Goal: Task Accomplishment & Management: Use online tool/utility

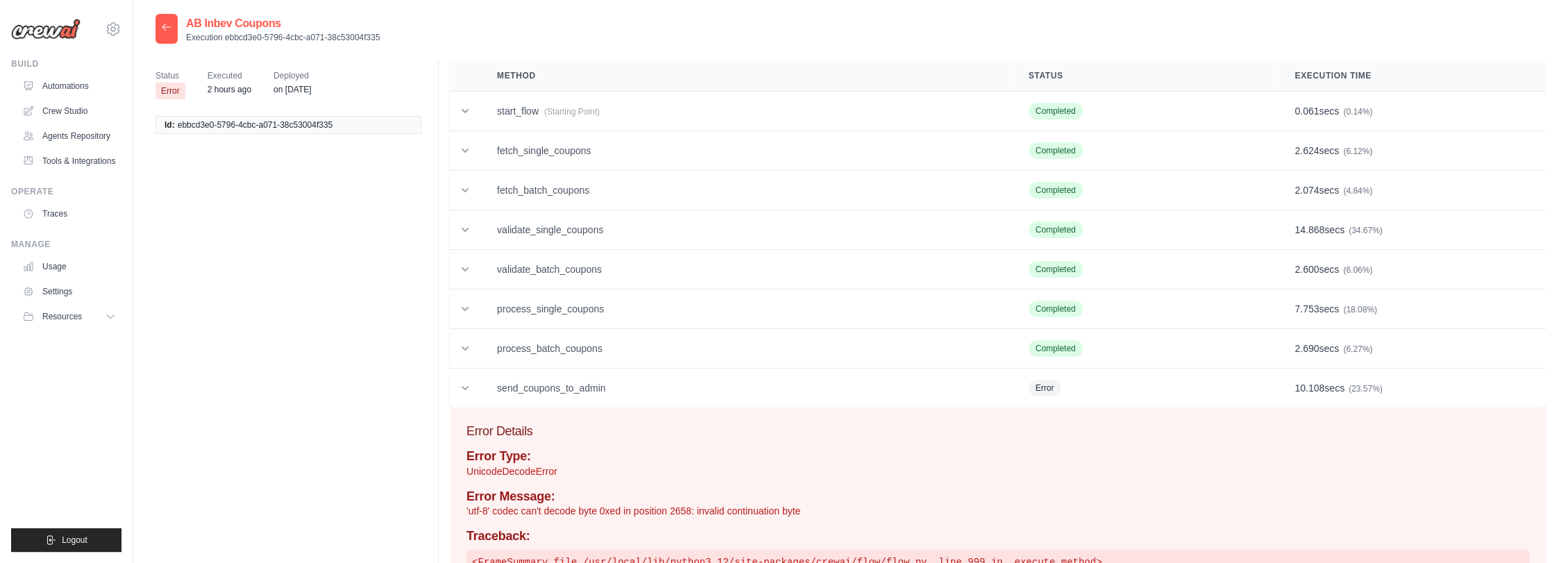
click at [164, 30] on icon at bounding box center [166, 27] width 11 height 11
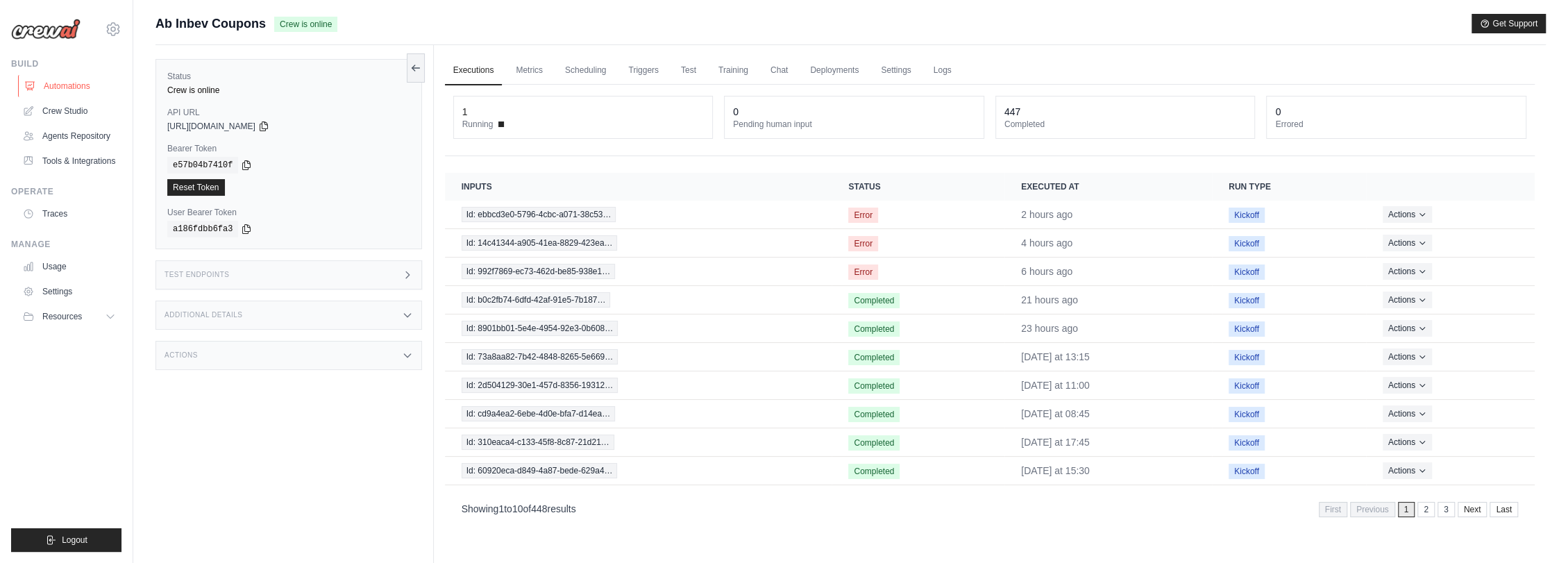
click at [66, 80] on link "Automations" at bounding box center [70, 86] width 104 height 22
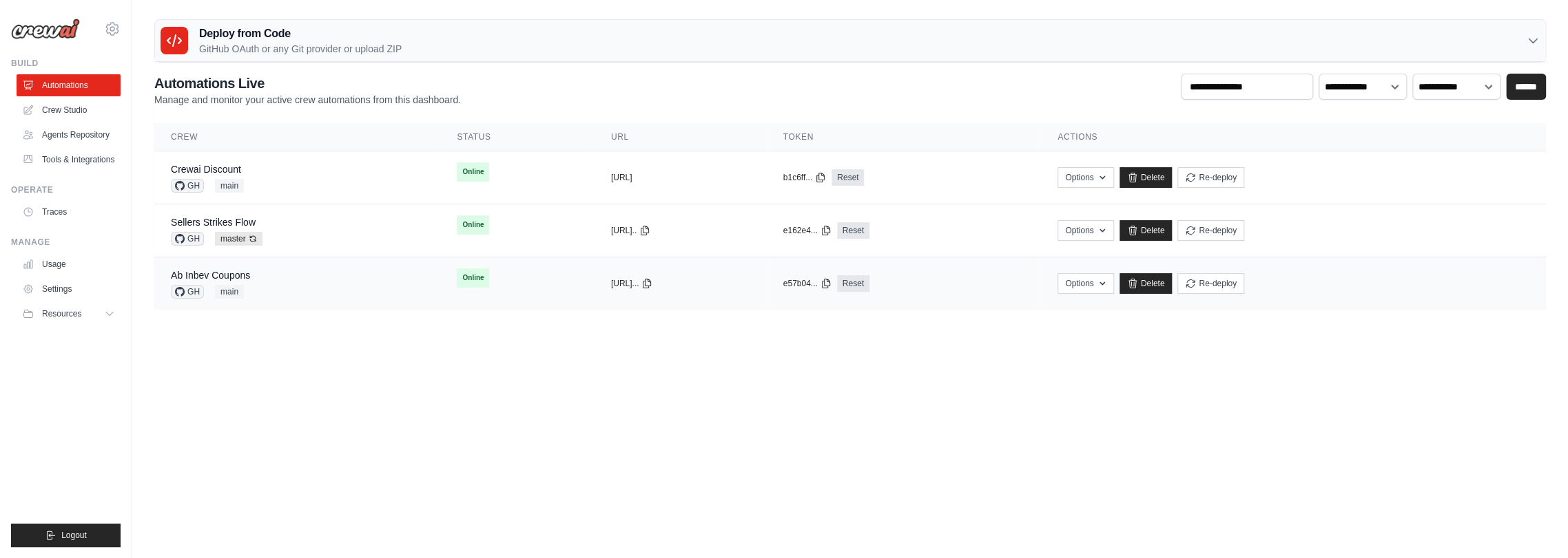
click at [272, 279] on div "Ab Inbev Coupons GH main" at bounding box center [297, 283] width 253 height 30
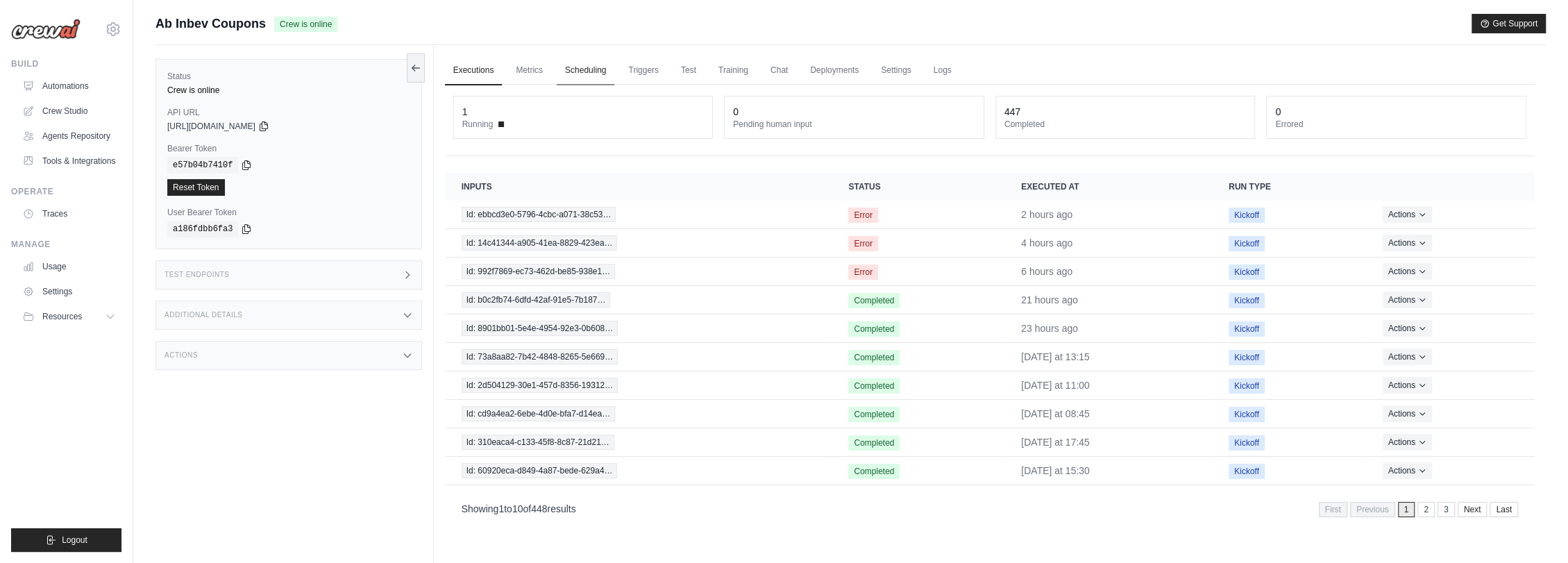
click at [576, 69] on link "Scheduling" at bounding box center [586, 71] width 57 height 30
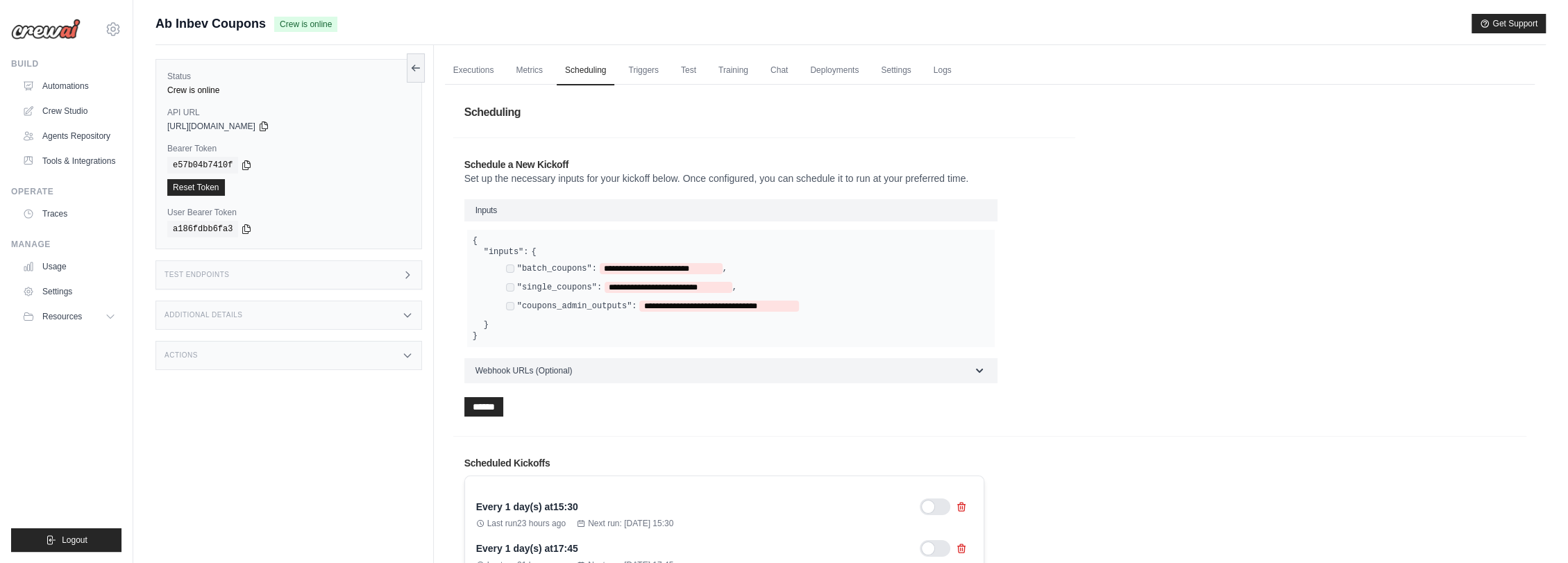
click at [265, 275] on div "Test Endpoints" at bounding box center [288, 275] width 266 height 30
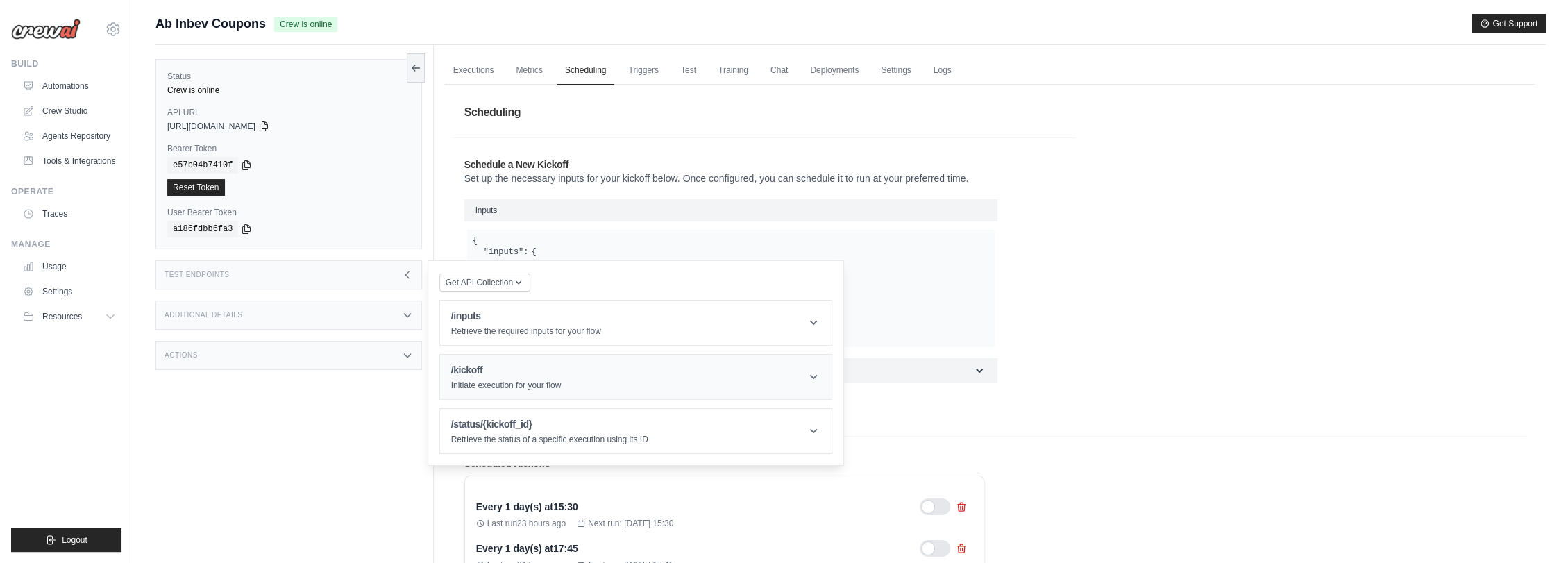
click at [501, 364] on h1 "/kickoff" at bounding box center [505, 370] width 110 height 14
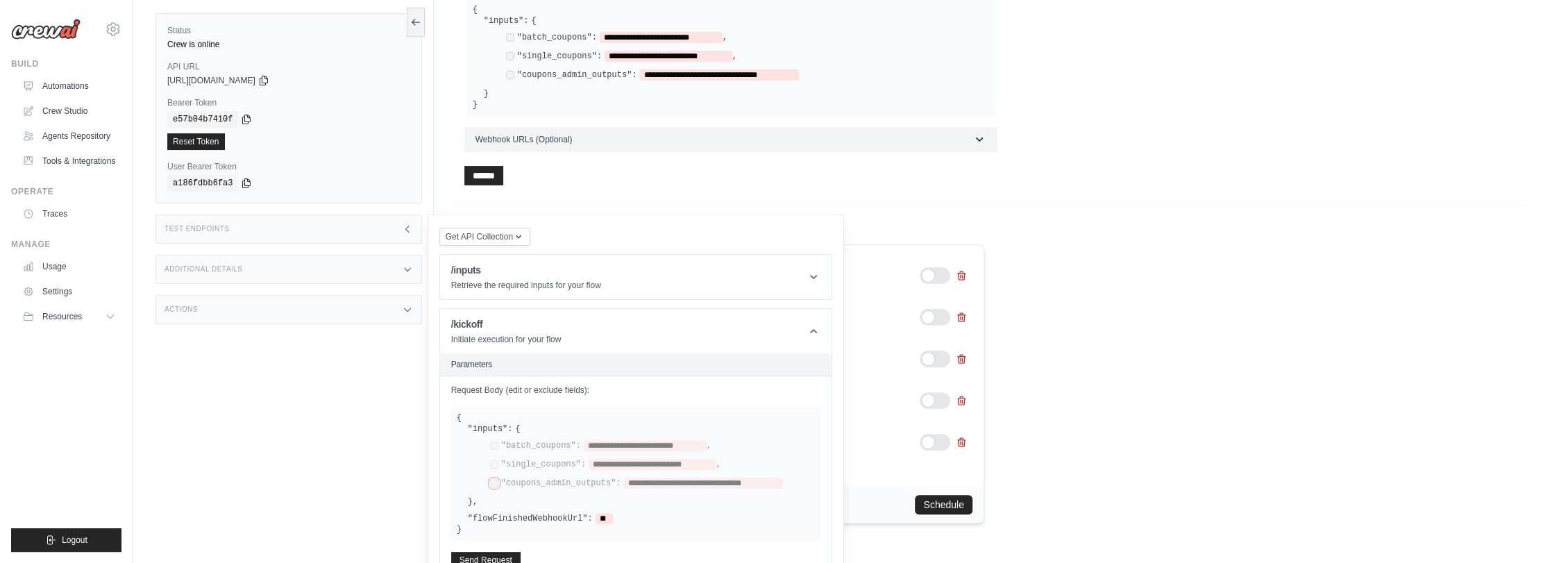
scroll to position [243, 0]
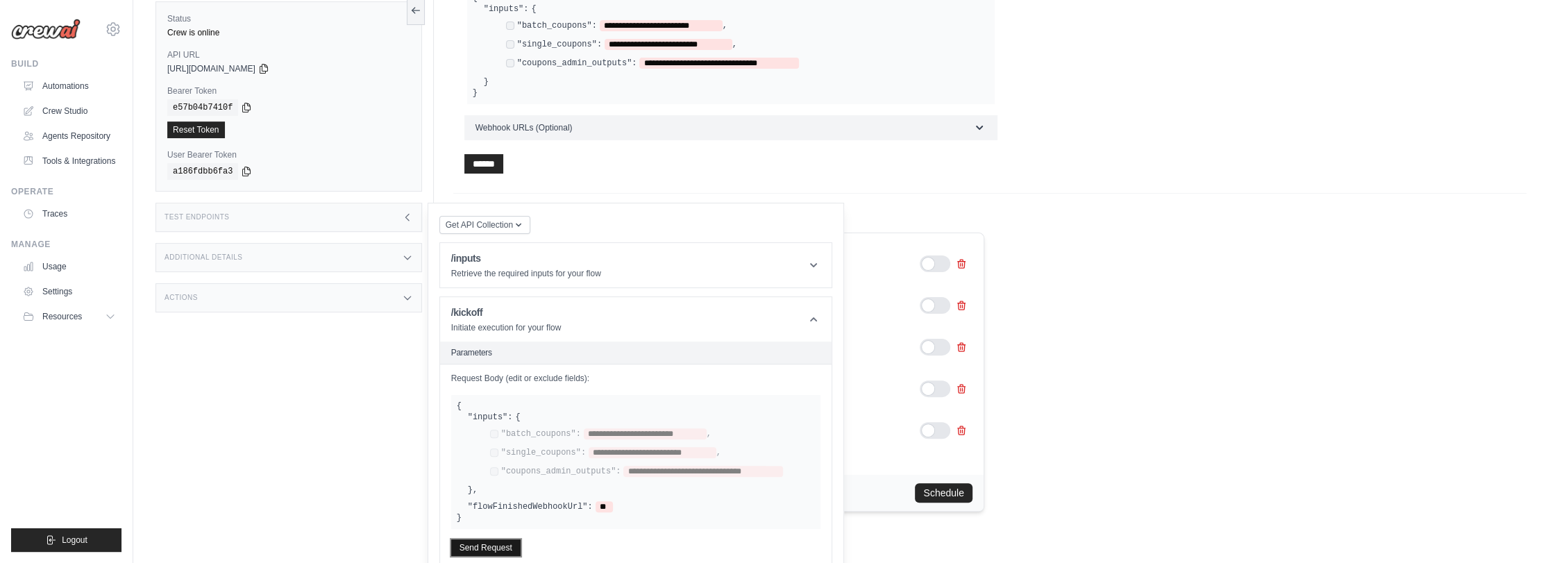
click at [488, 545] on button "Send Request" at bounding box center [485, 548] width 69 height 17
click at [498, 434] on div "**********" at bounding box center [601, 434] width 222 height 11
click at [487, 545] on button "Send Request" at bounding box center [485, 548] width 69 height 17
click at [495, 318] on div "/kickoff Initiate execution for your flow" at bounding box center [505, 320] width 110 height 28
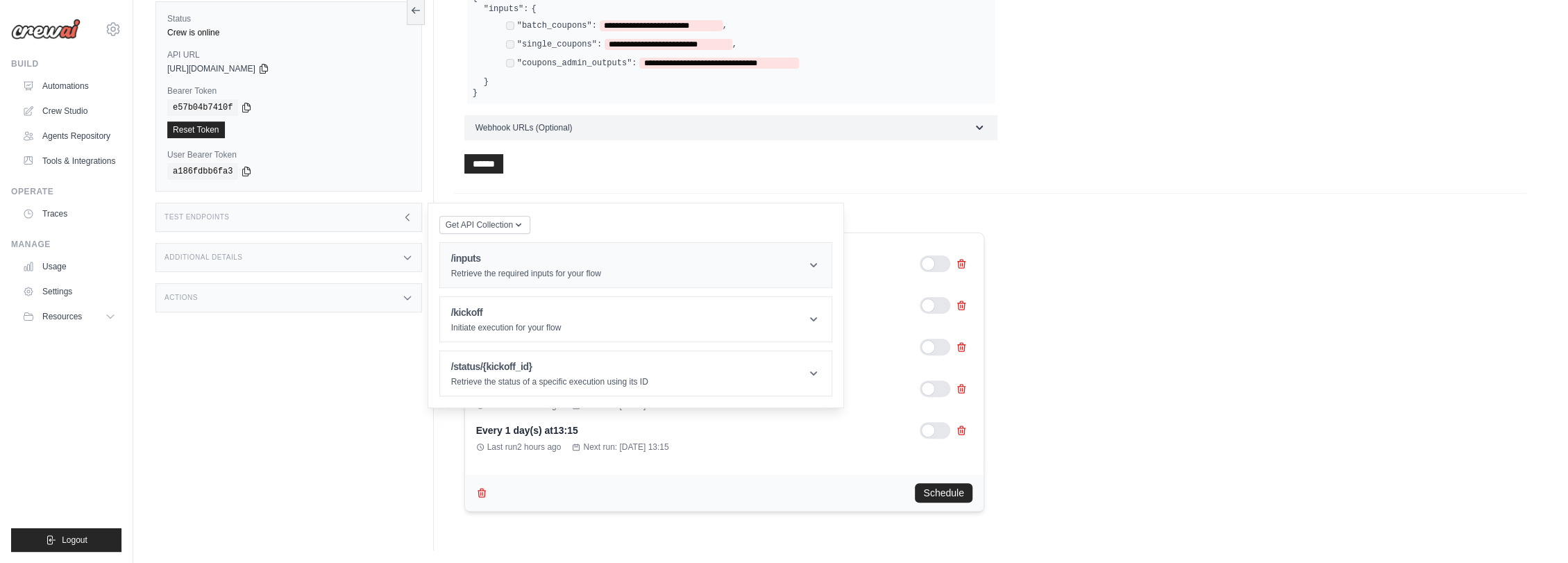
click at [507, 270] on p "Retrieve the required inputs for your flow" at bounding box center [526, 274] width 150 height 11
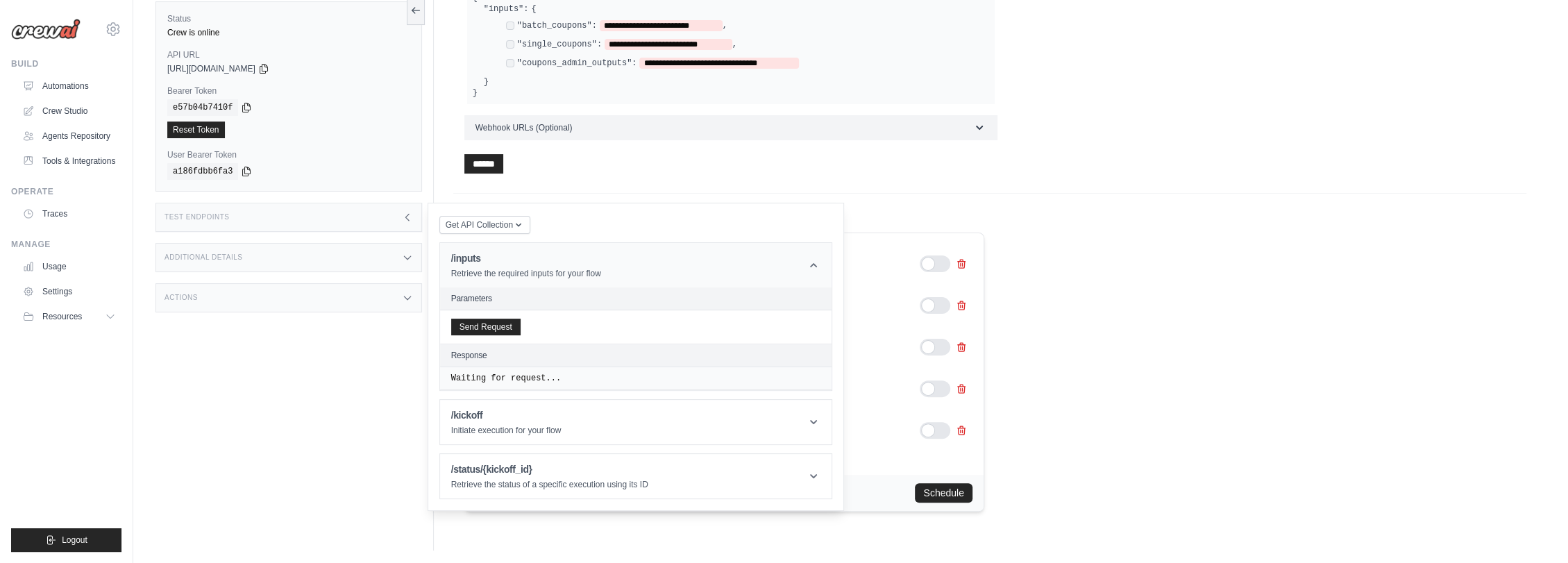
click at [507, 270] on p "Retrieve the required inputs for your flow" at bounding box center [526, 274] width 150 height 11
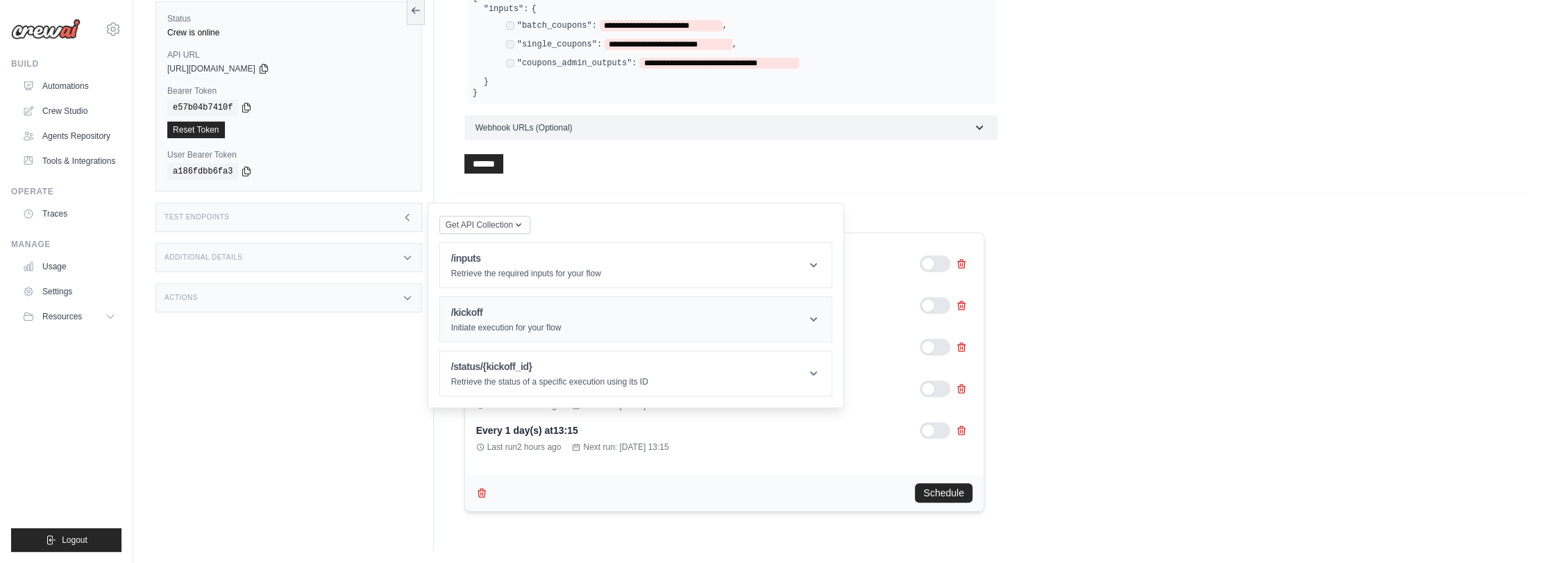
click at [505, 306] on h1 "/kickoff" at bounding box center [505, 312] width 110 height 14
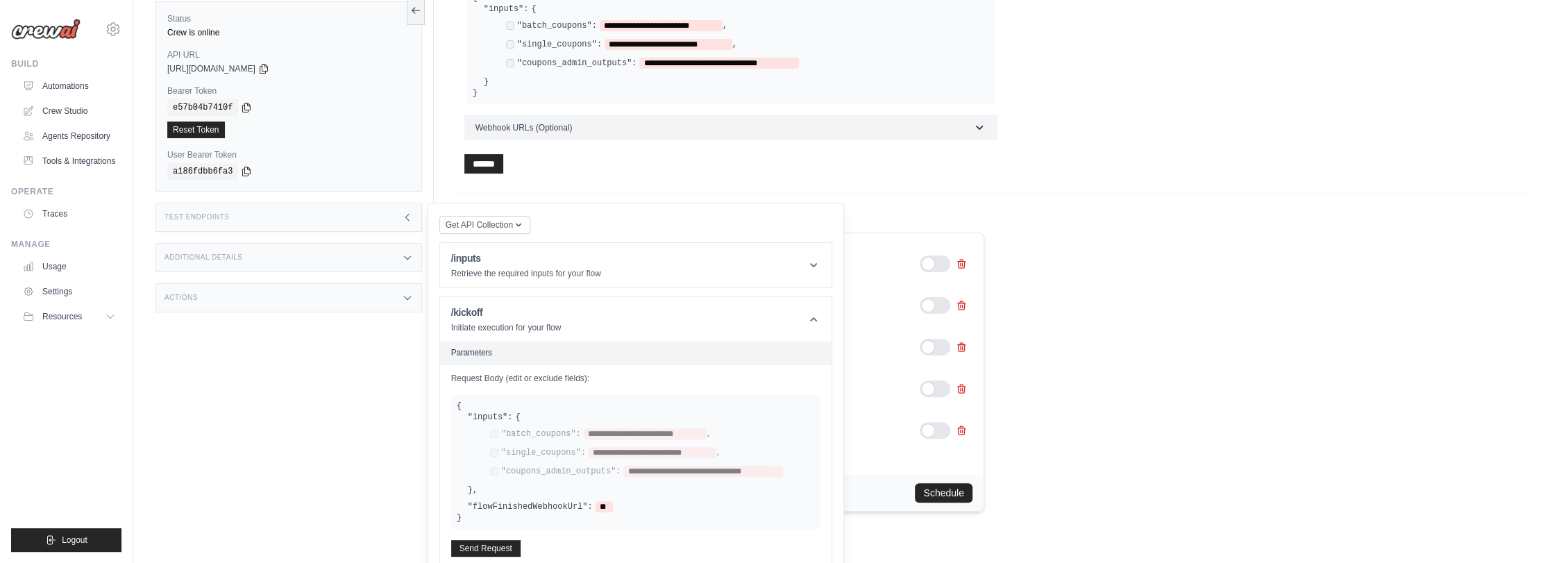
click at [472, 416] on label ""inputs":" at bounding box center [490, 417] width 45 height 11
click at [489, 548] on button "Send Request" at bounding box center [485, 548] width 69 height 17
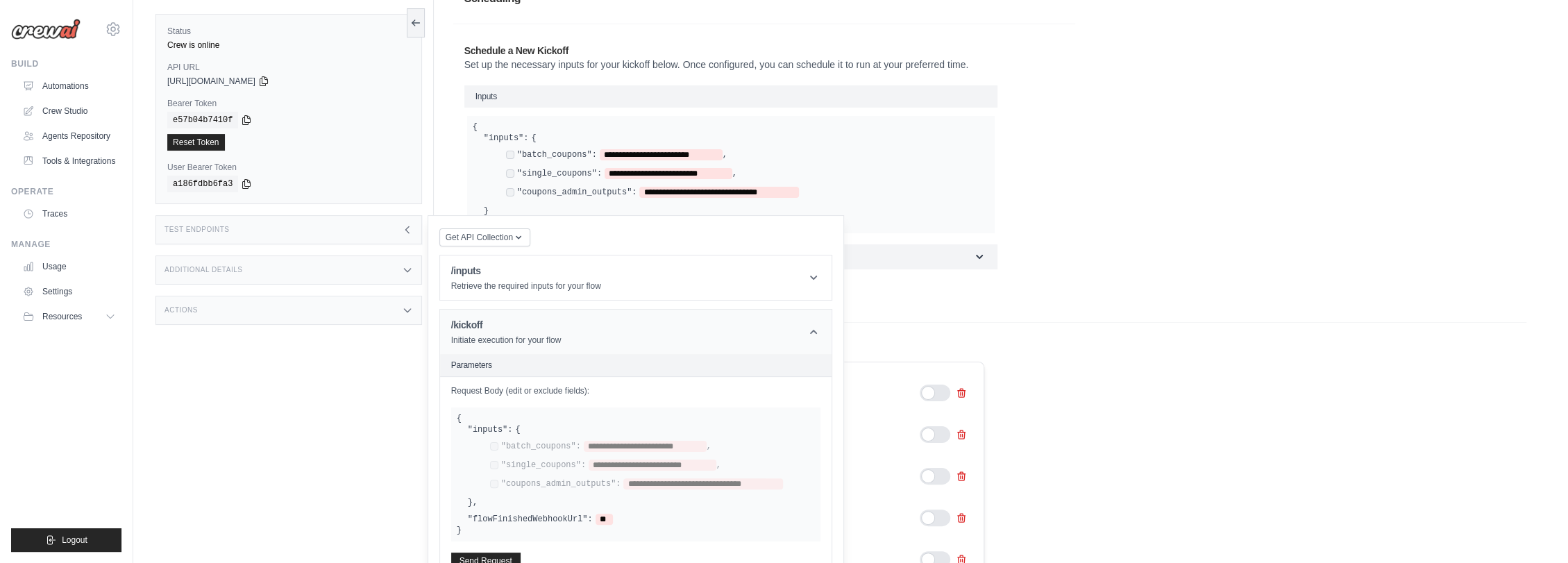
scroll to position [0, 0]
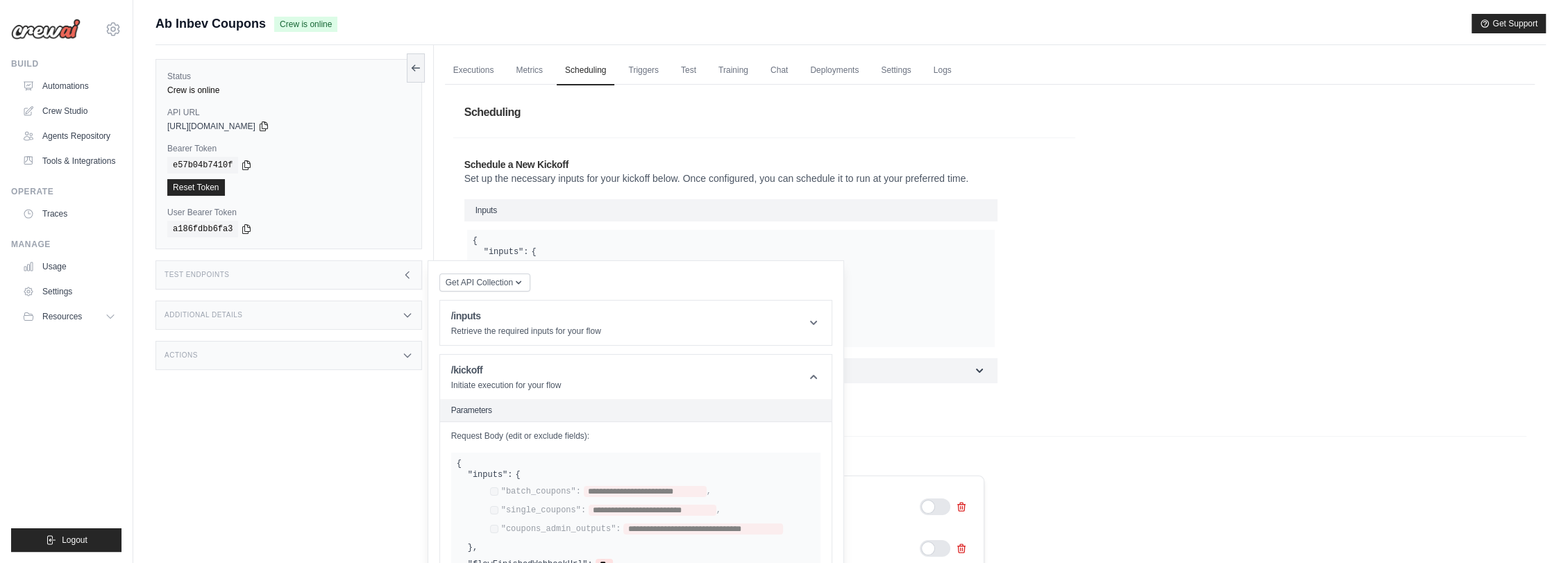
click at [487, 412] on h2 "Parameters" at bounding box center [636, 410] width 370 height 11
click at [529, 477] on div "**********" at bounding box center [641, 511] width 347 height 84
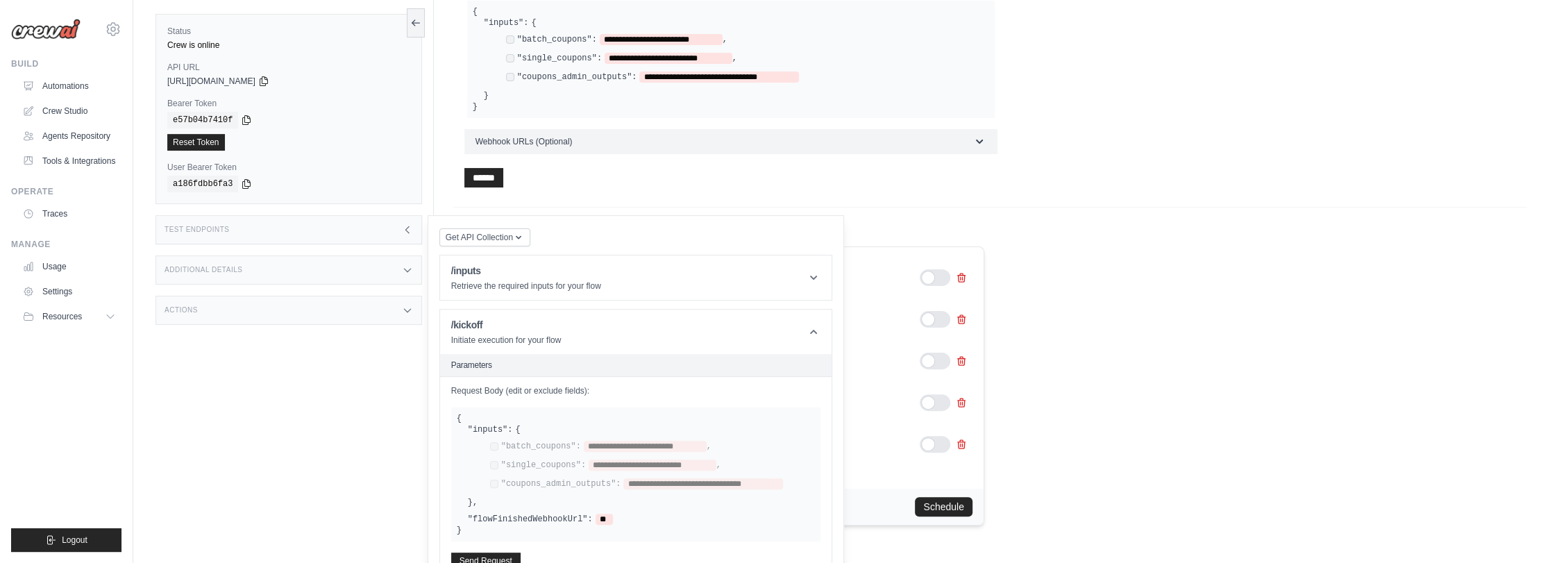
scroll to position [243, 0]
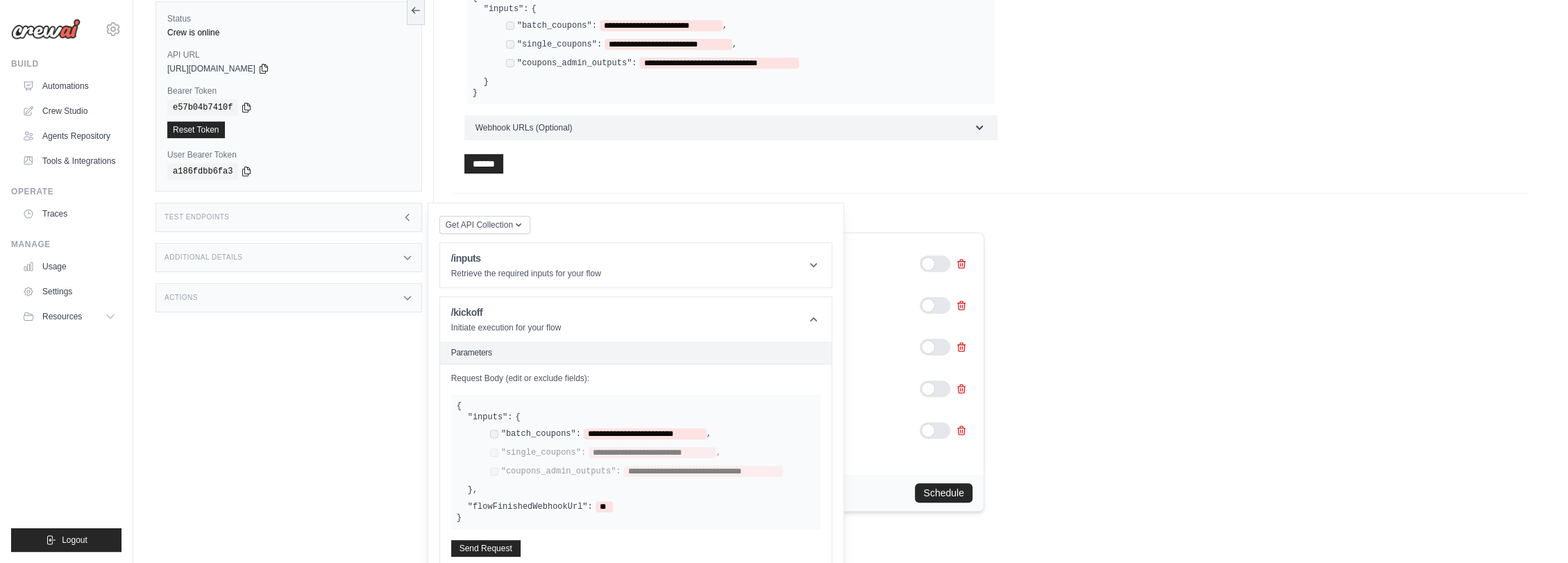
click at [494, 447] on div "**********" at bounding box center [605, 453] width 231 height 11
click at [602, 437] on span "**********" at bounding box center [645, 434] width 123 height 11
click at [589, 434] on span "**********" at bounding box center [645, 434] width 123 height 11
drag, startPoint x: 580, startPoint y: 434, endPoint x: 722, endPoint y: 435, distance: 142.0
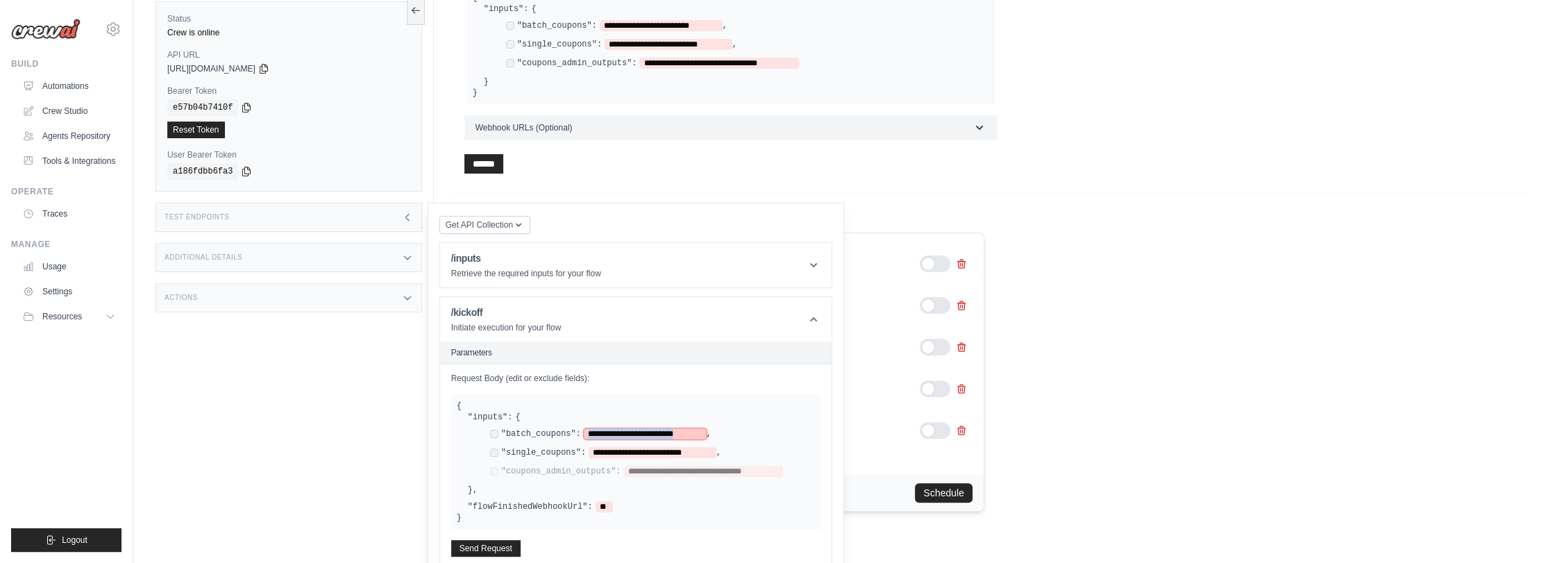
click at [722, 435] on div "**********" at bounding box center [652, 435] width 325 height 13
click at [694, 434] on div ""batch_coupons": ," at bounding box center [652, 435] width 325 height 13
click at [497, 544] on button "Send Request" at bounding box center [485, 548] width 69 height 17
click at [487, 251] on h1 "/inputs" at bounding box center [526, 258] width 150 height 14
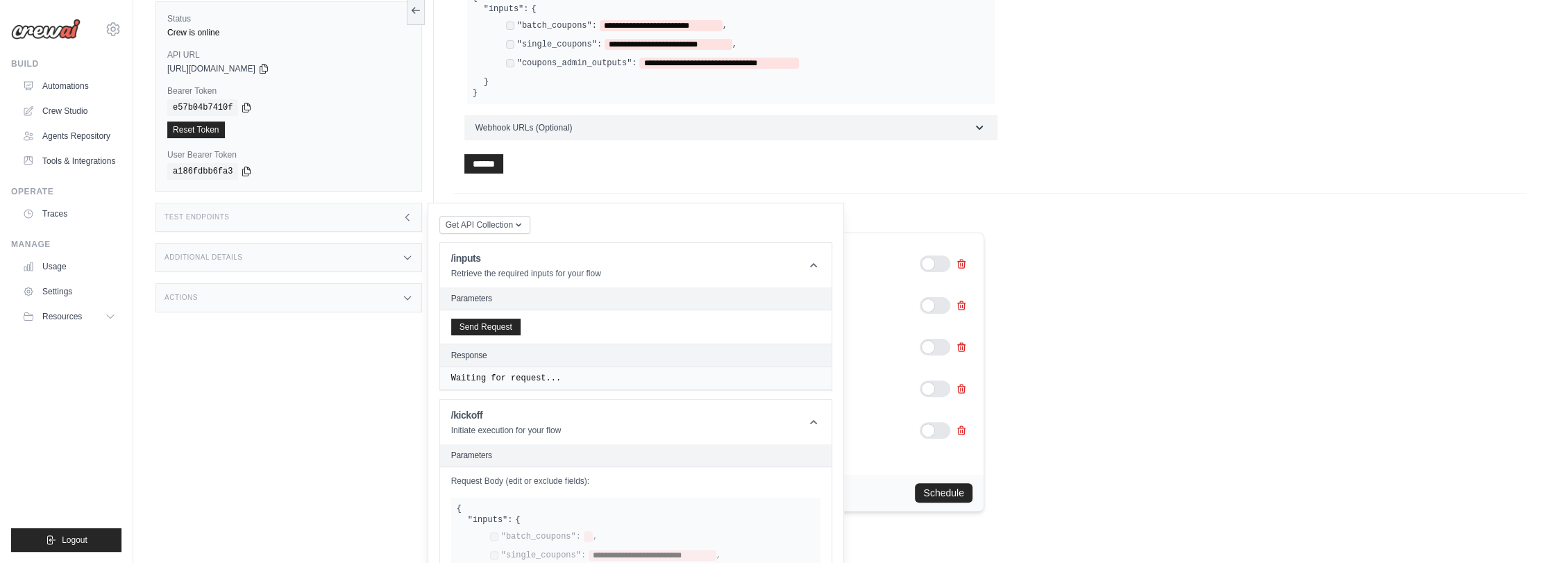
click at [266, 254] on div "Additional Details" at bounding box center [288, 258] width 266 height 30
click at [259, 216] on div "Test Endpoints" at bounding box center [288, 217] width 266 height 30
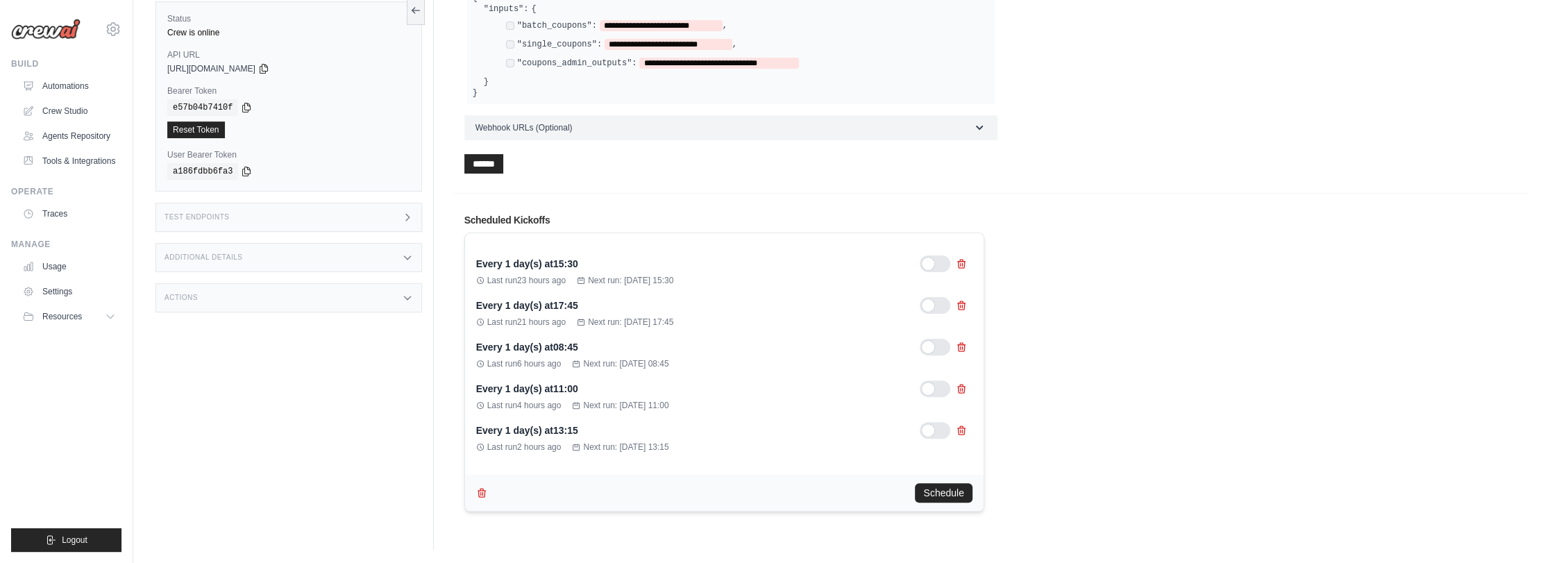
click at [259, 216] on div "Test Endpoints" at bounding box center [288, 217] width 266 height 30
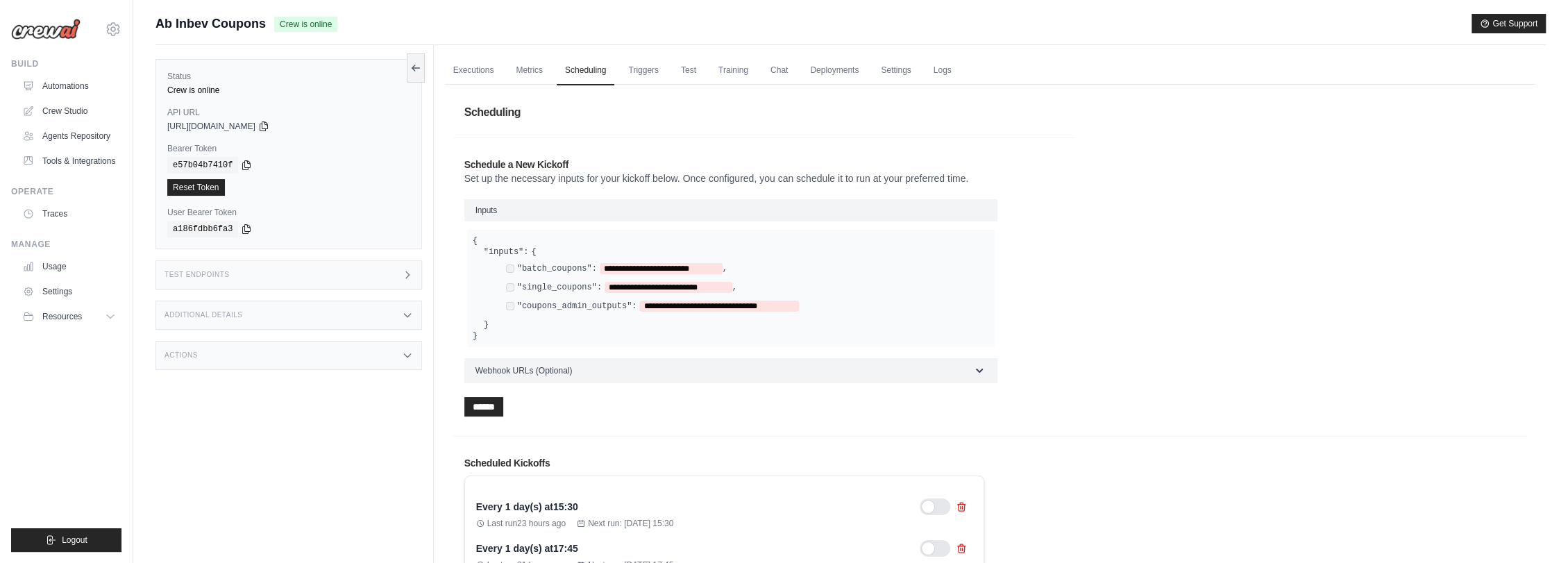
click at [289, 313] on div "Additional Details" at bounding box center [288, 315] width 266 height 30
click at [285, 280] on div "Test Endpoints" at bounding box center [288, 275] width 266 height 30
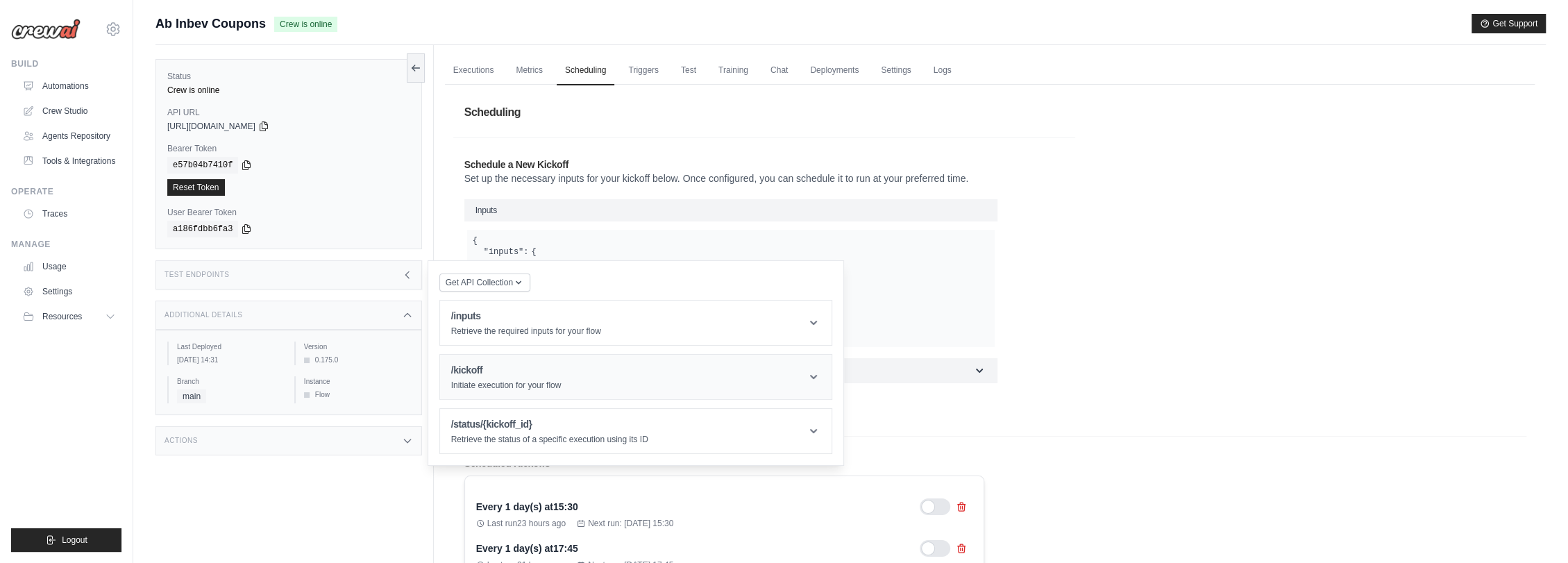
click at [544, 383] on p "Initiate execution for your flow" at bounding box center [505, 386] width 110 height 11
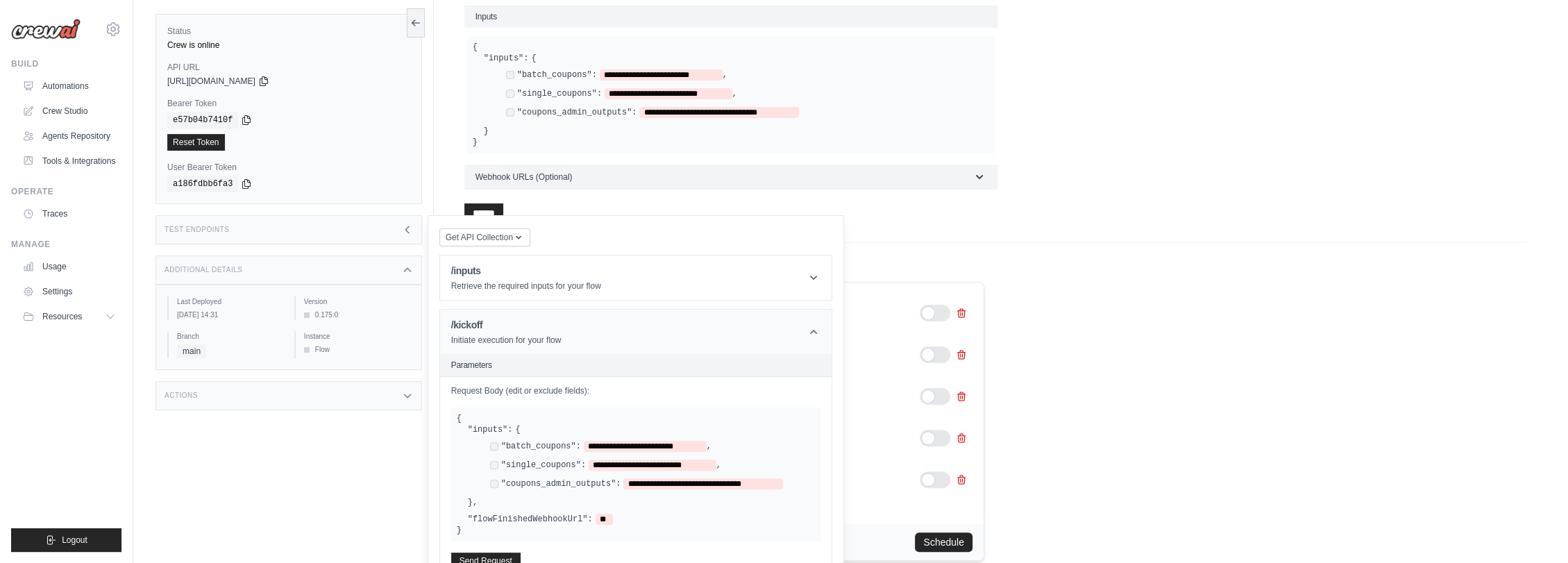
scroll to position [243, 0]
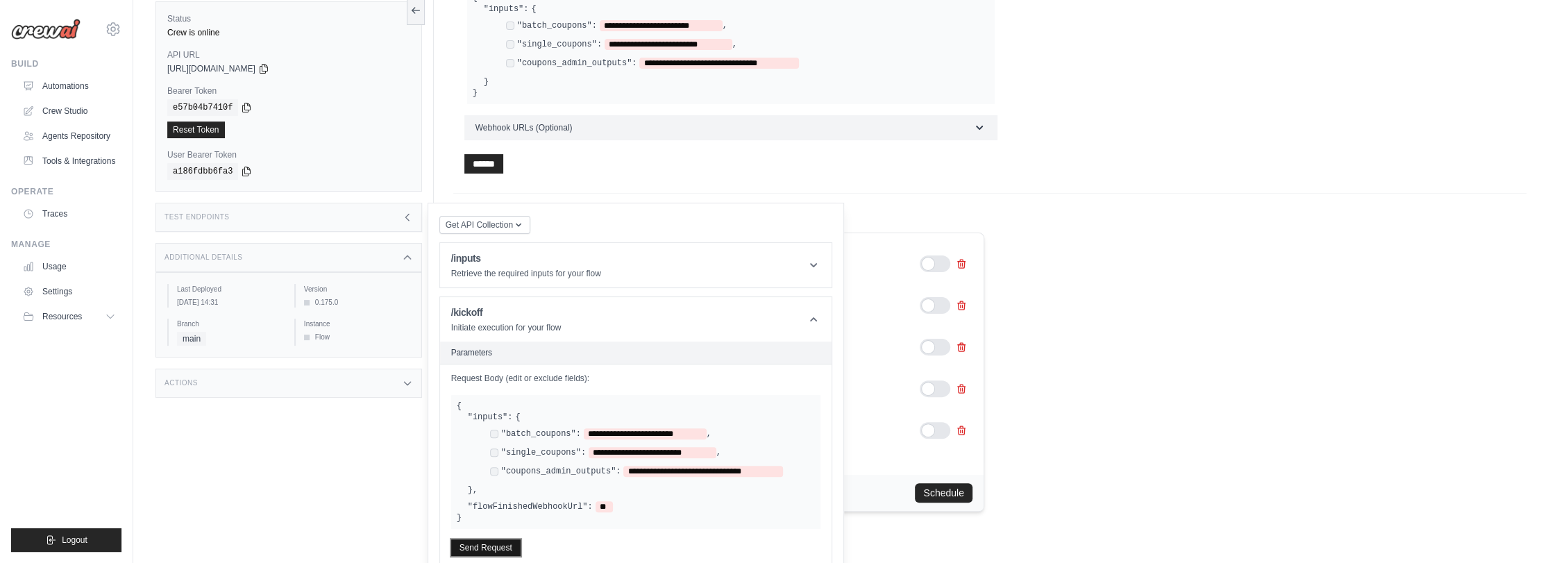
click at [504, 549] on button "Send Request" at bounding box center [485, 548] width 69 height 17
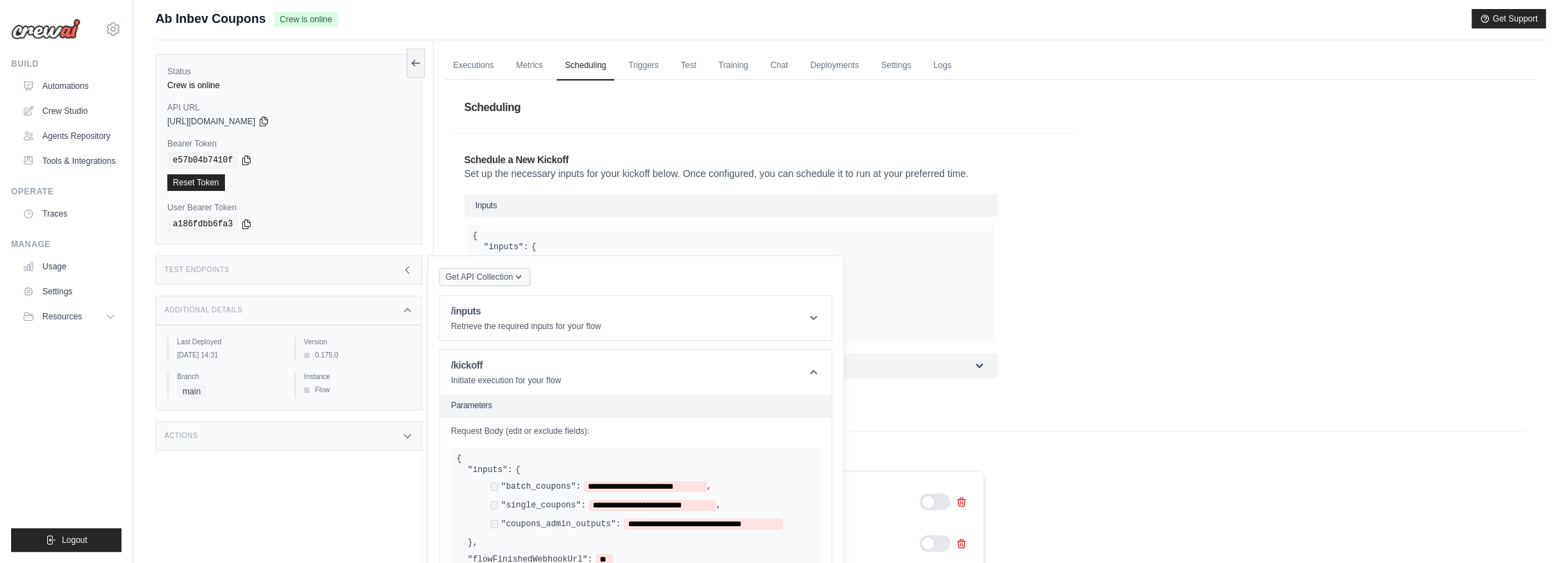
scroll to position [0, 0]
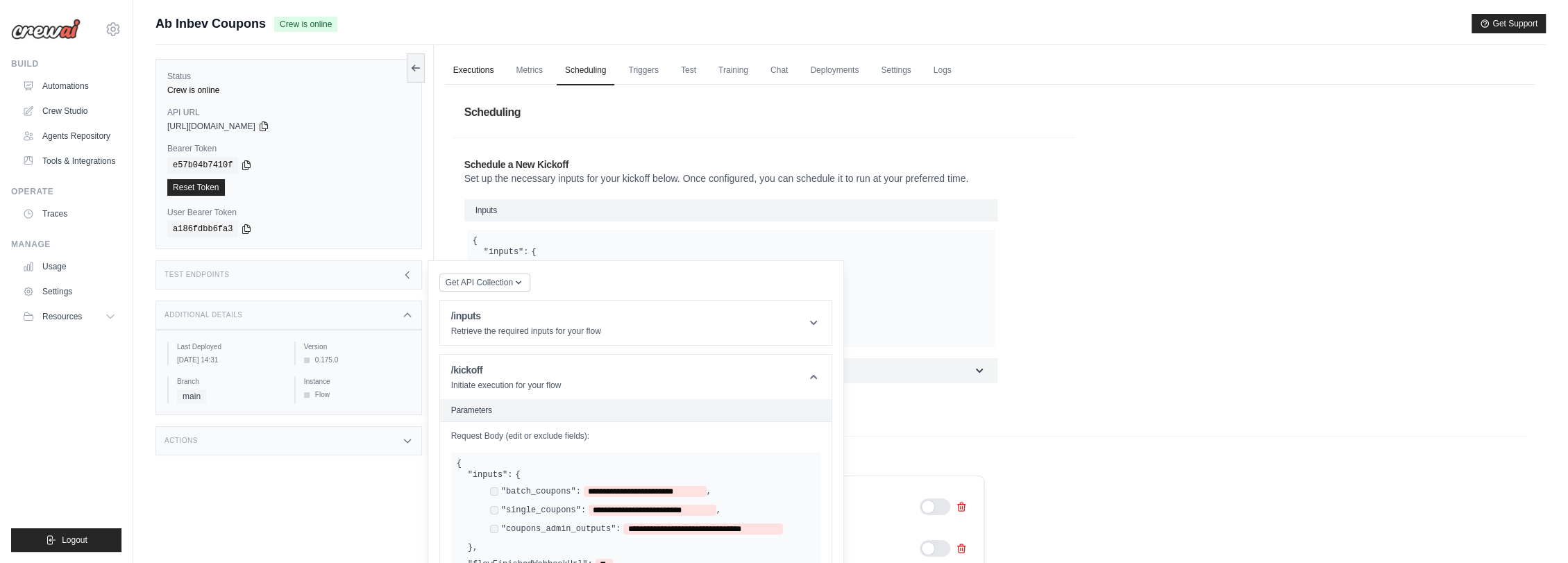
click at [484, 65] on link "Executions" at bounding box center [474, 71] width 57 height 30
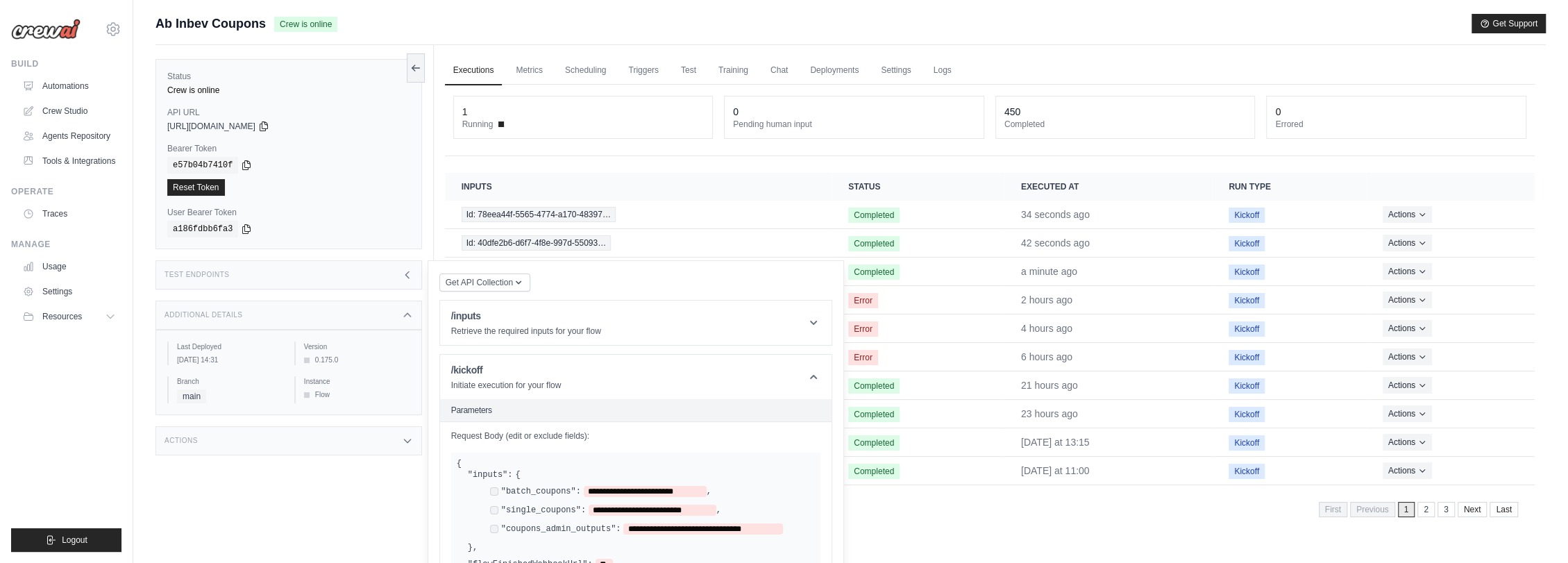
click at [1129, 39] on div "Submit a support request Describe your issue or question * Please be specific a…" at bounding box center [850, 30] width 1391 height 31
click at [891, 524] on div "Showing 1 to 10 of 451 results First Previous 1 2 3 Next Last" at bounding box center [990, 508] width 1089 height 35
click at [1073, 25] on div "Ab Inbev Coupons Crew is online Get Support" at bounding box center [850, 23] width 1391 height 19
click at [782, 324] on header "/inputs Retrieve the required inputs for your flow" at bounding box center [636, 323] width 392 height 44
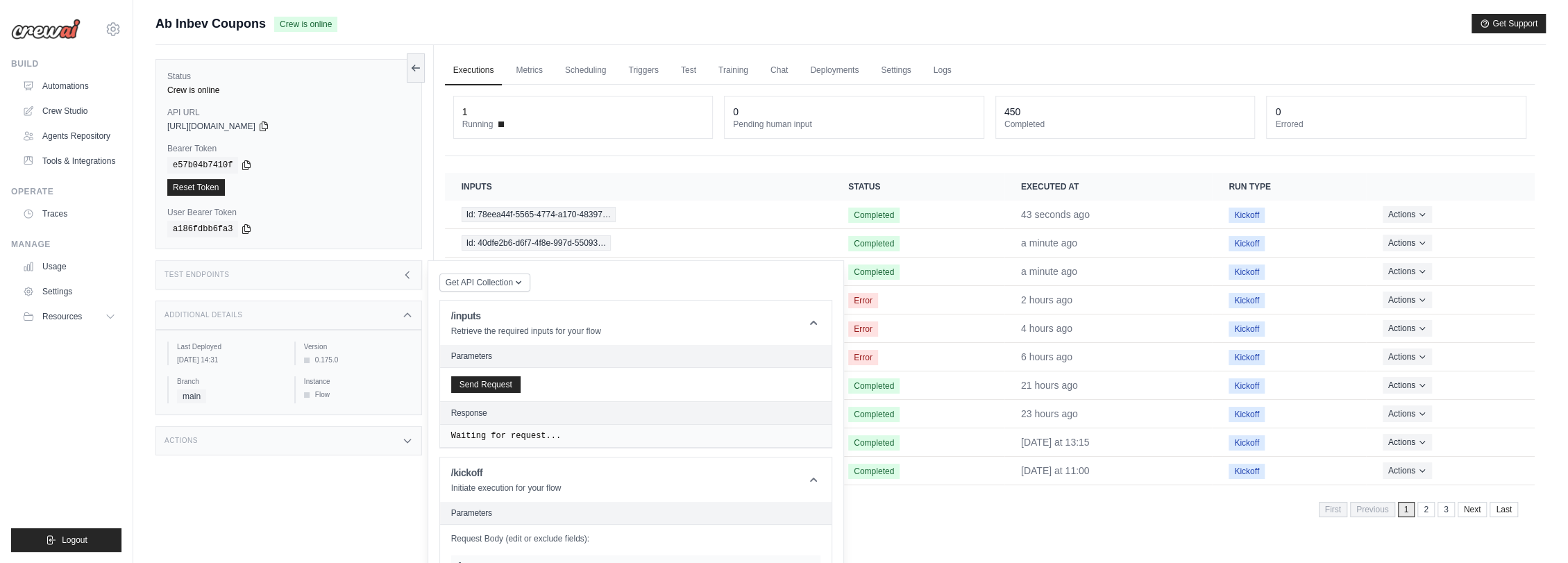
click at [408, 313] on icon at bounding box center [407, 315] width 11 height 11
click at [407, 275] on icon at bounding box center [407, 275] width 4 height 6
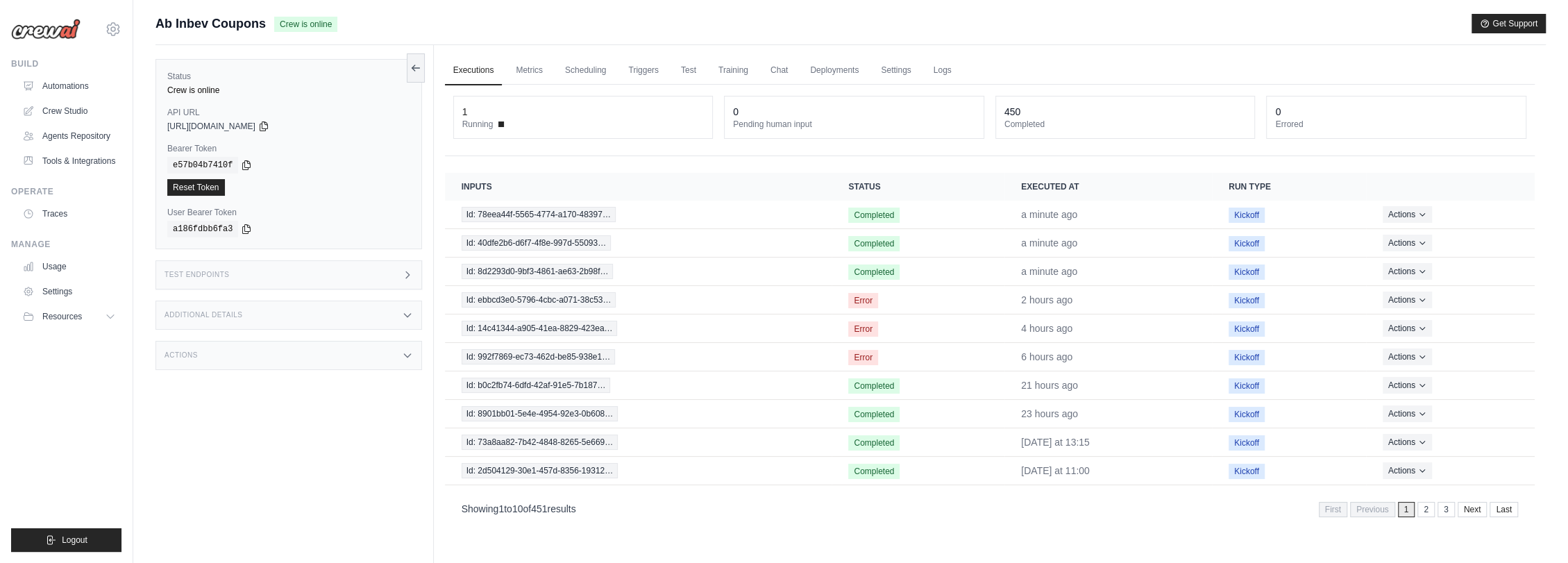
click at [405, 273] on icon at bounding box center [407, 275] width 11 height 11
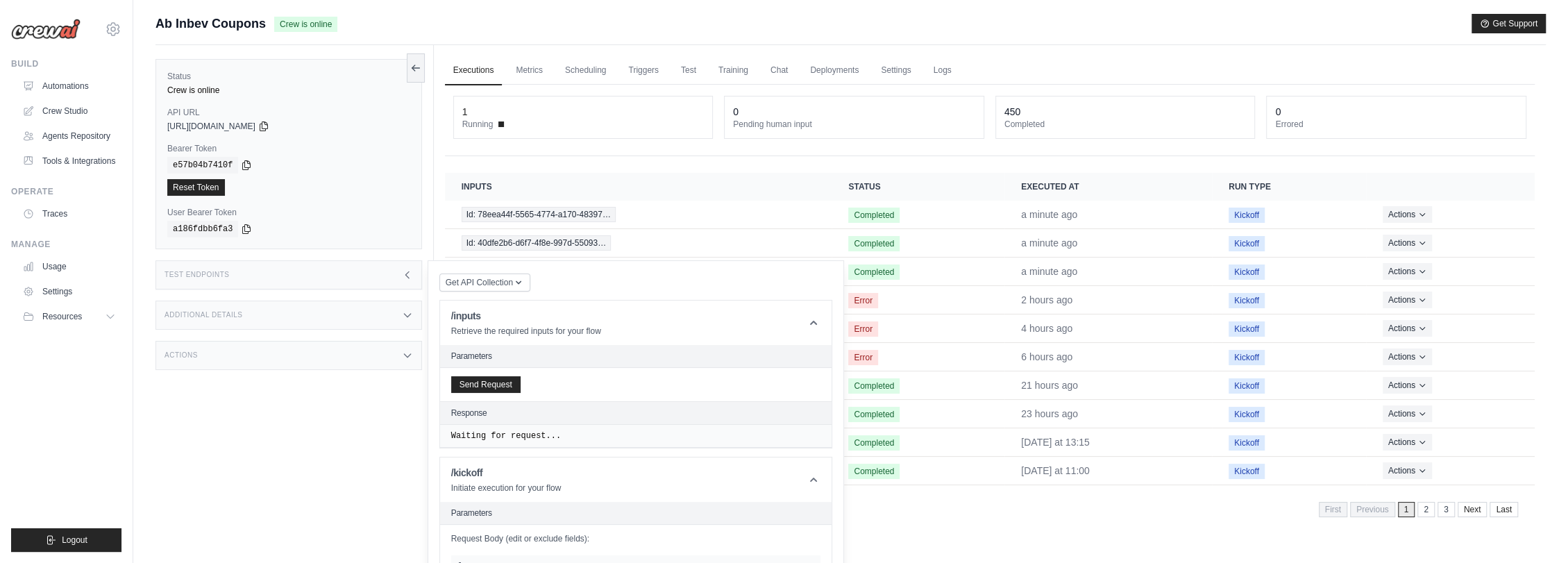
click at [405, 273] on icon at bounding box center [407, 275] width 11 height 11
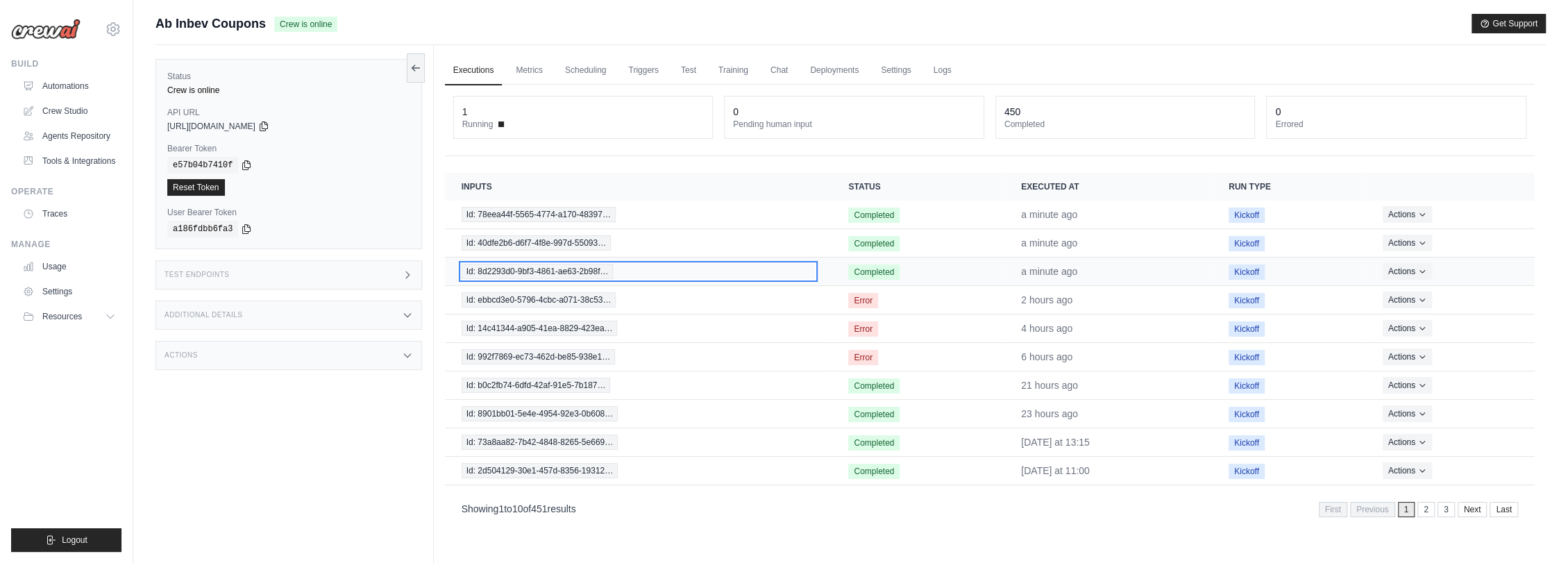
click at [550, 272] on span "Id: 8d2293d0-9bf3-4861-ae63-2b98f…" at bounding box center [538, 271] width 152 height 16
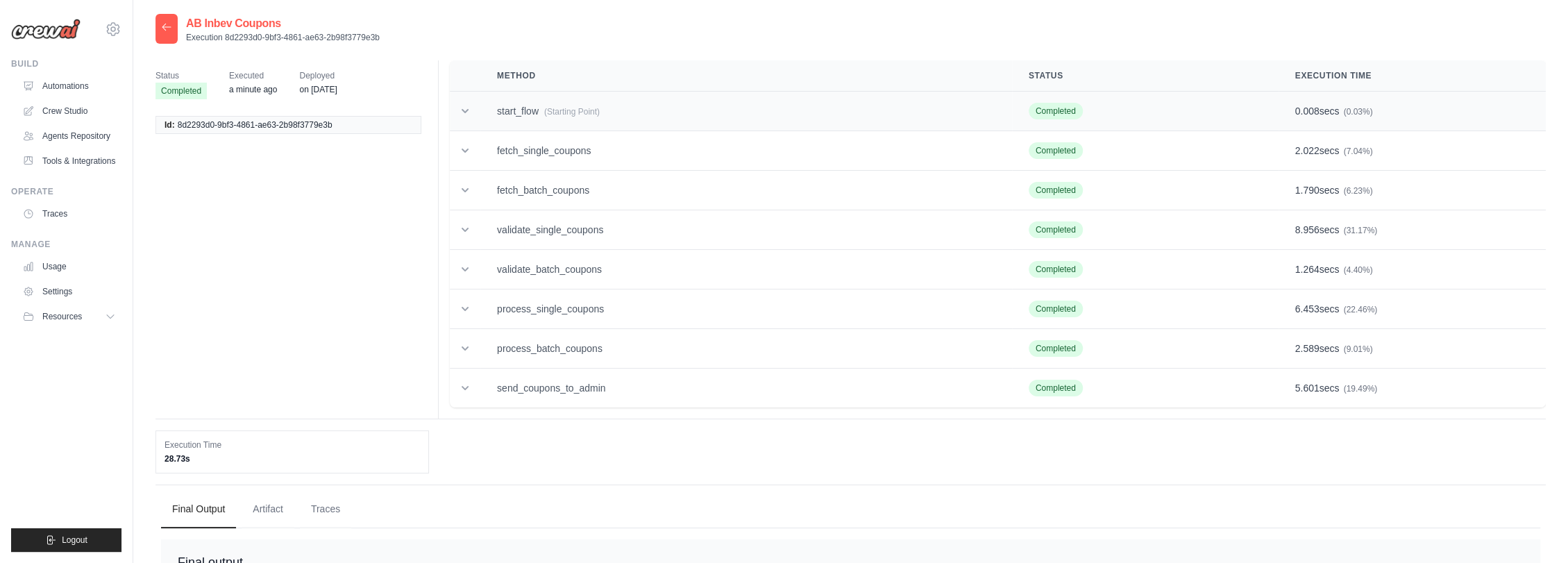
click at [606, 104] on td "start_flow (Starting Point)" at bounding box center [746, 111] width 531 height 40
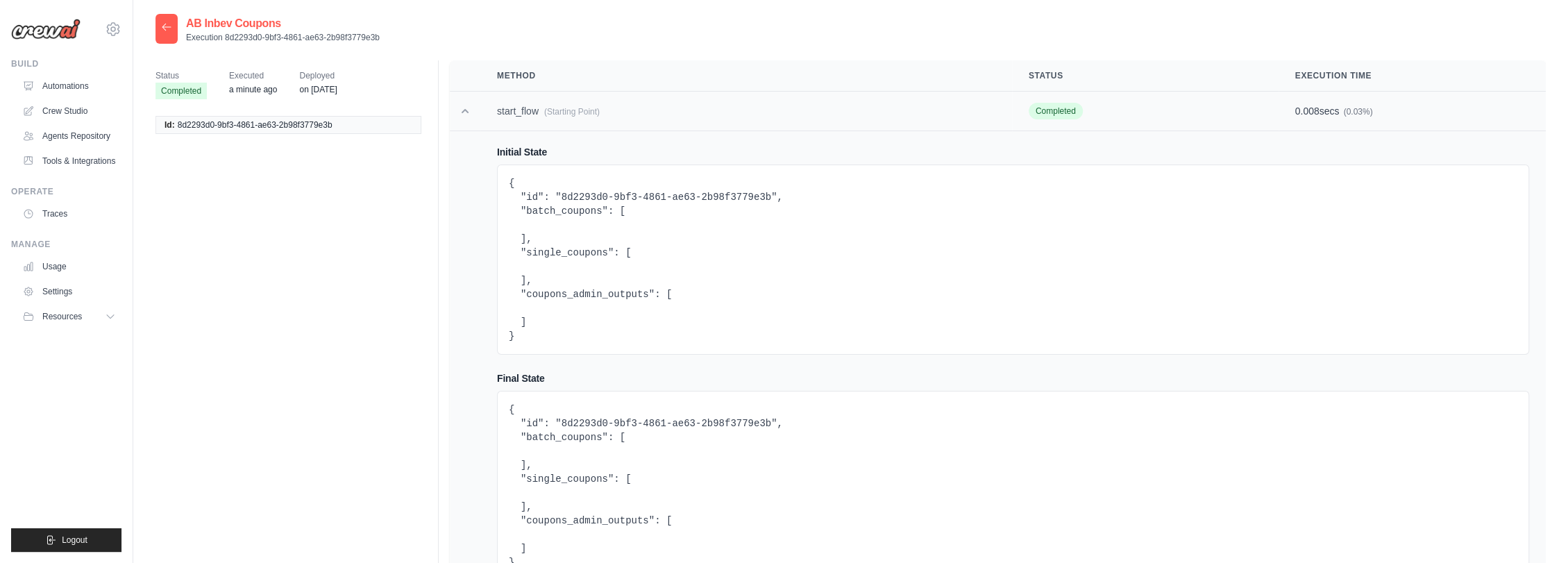
click at [606, 104] on td "start_flow (Starting Point)" at bounding box center [746, 111] width 531 height 40
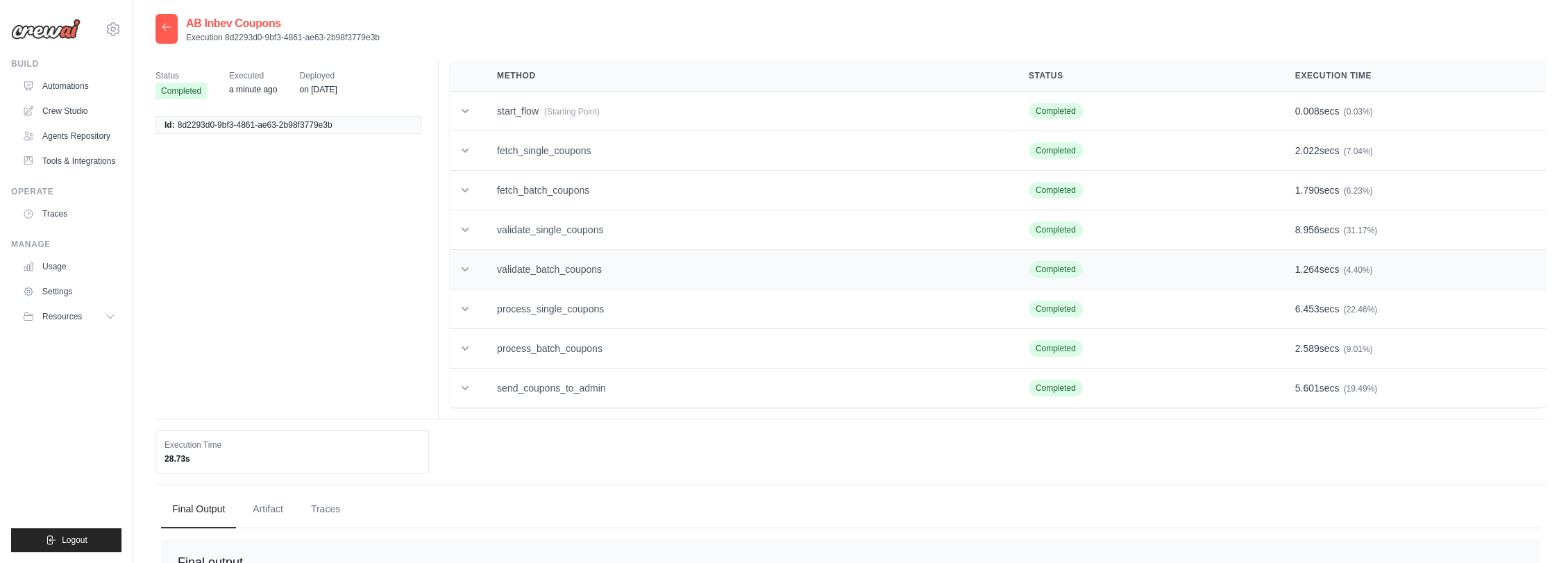
click at [589, 272] on td "validate_batch_coupons" at bounding box center [746, 269] width 531 height 40
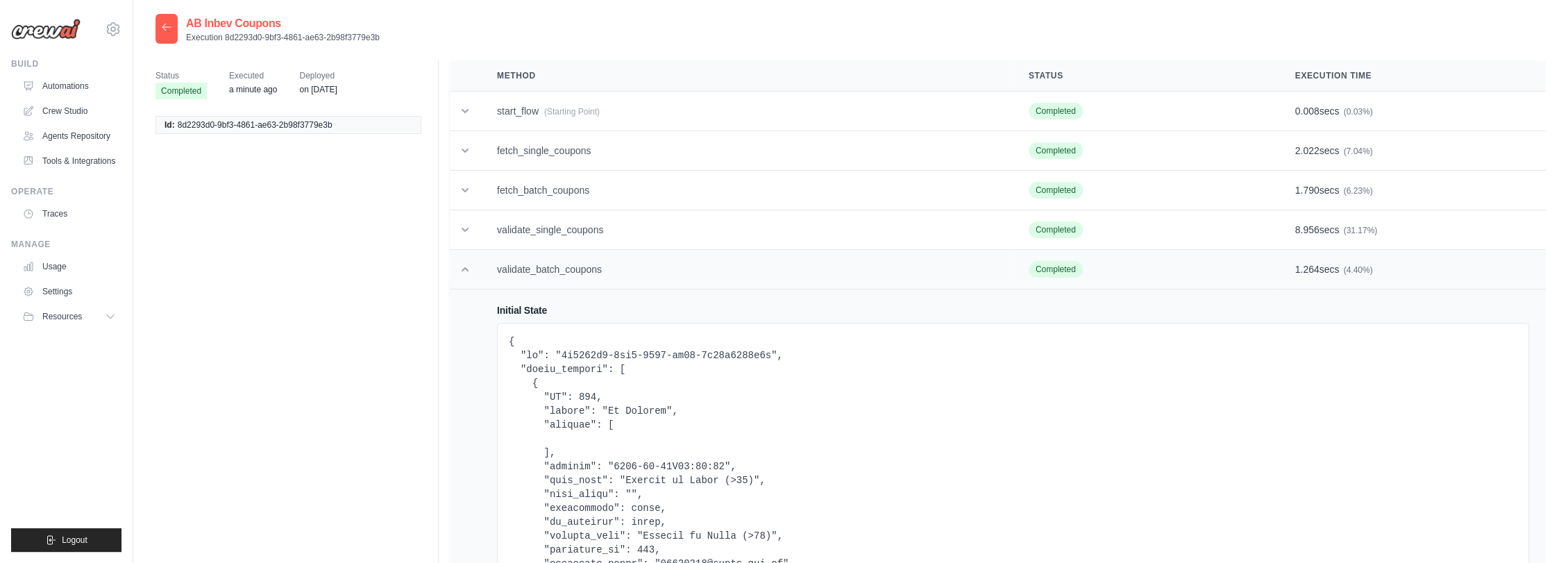
click at [632, 263] on td "validate_batch_coupons" at bounding box center [746, 269] width 531 height 40
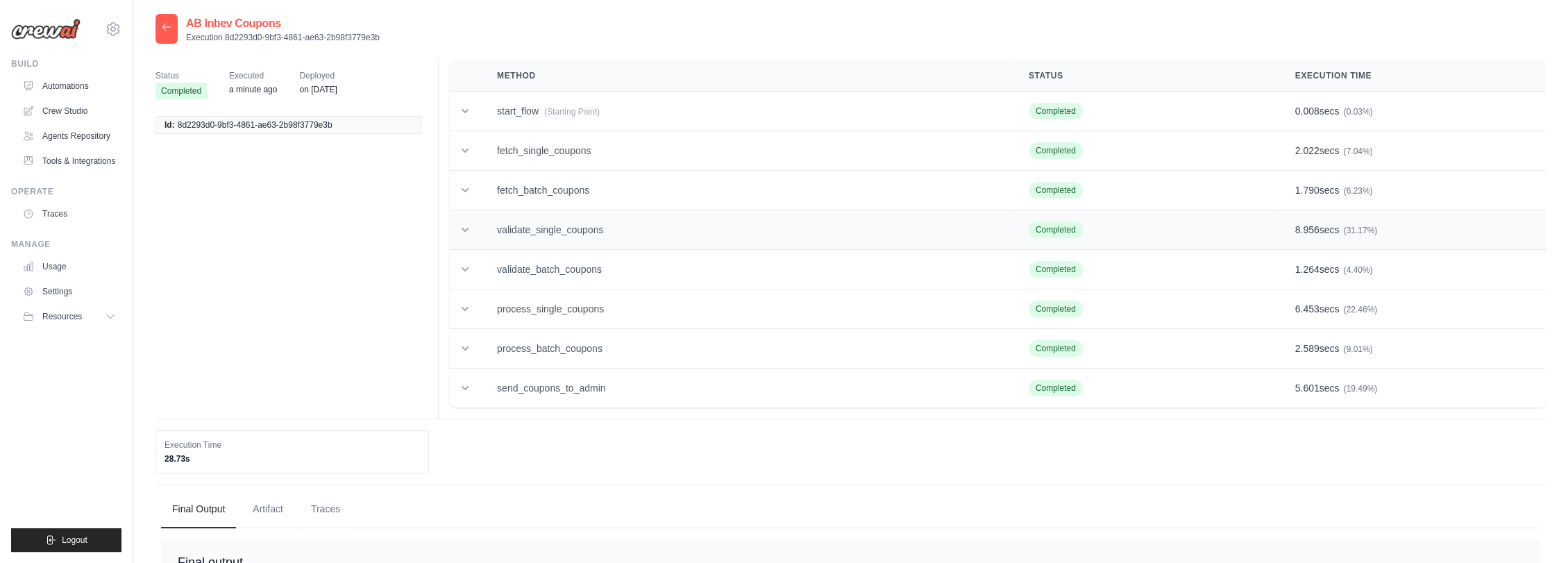
click at [629, 232] on td "validate_single_coupons" at bounding box center [746, 230] width 531 height 40
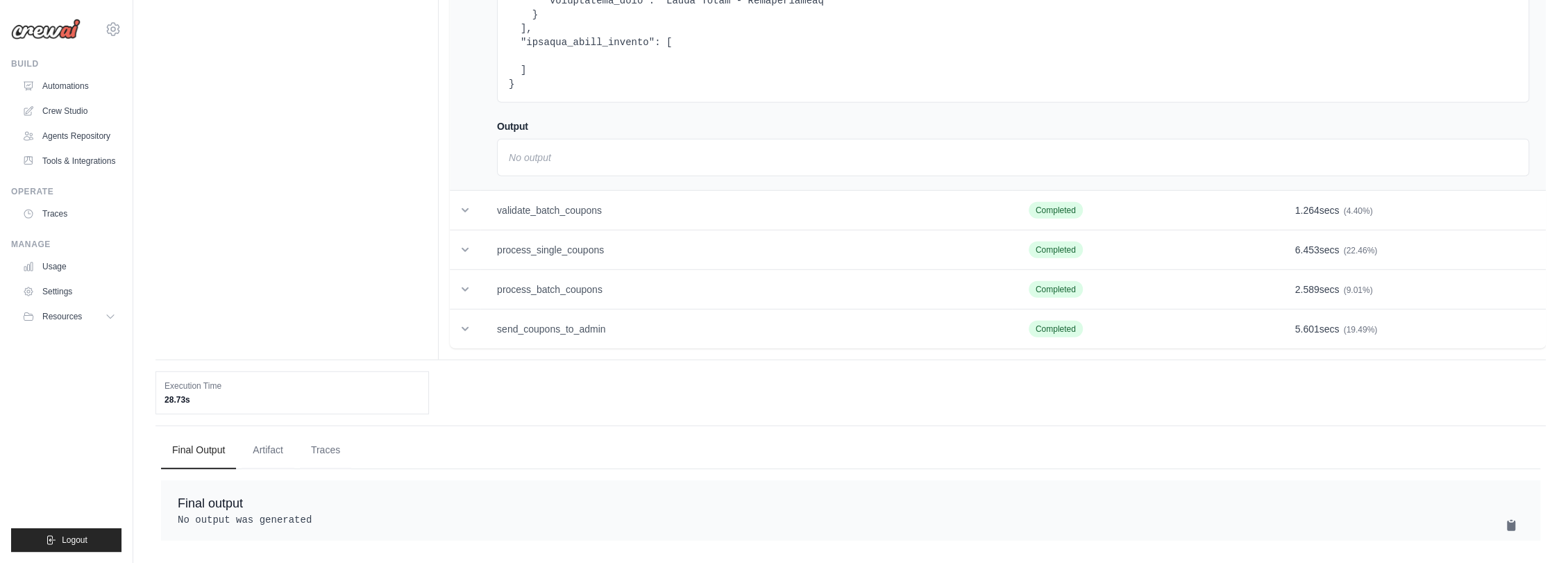
scroll to position [3373, 0]
click at [624, 318] on td "send_coupons_to_admin" at bounding box center [746, 329] width 531 height 40
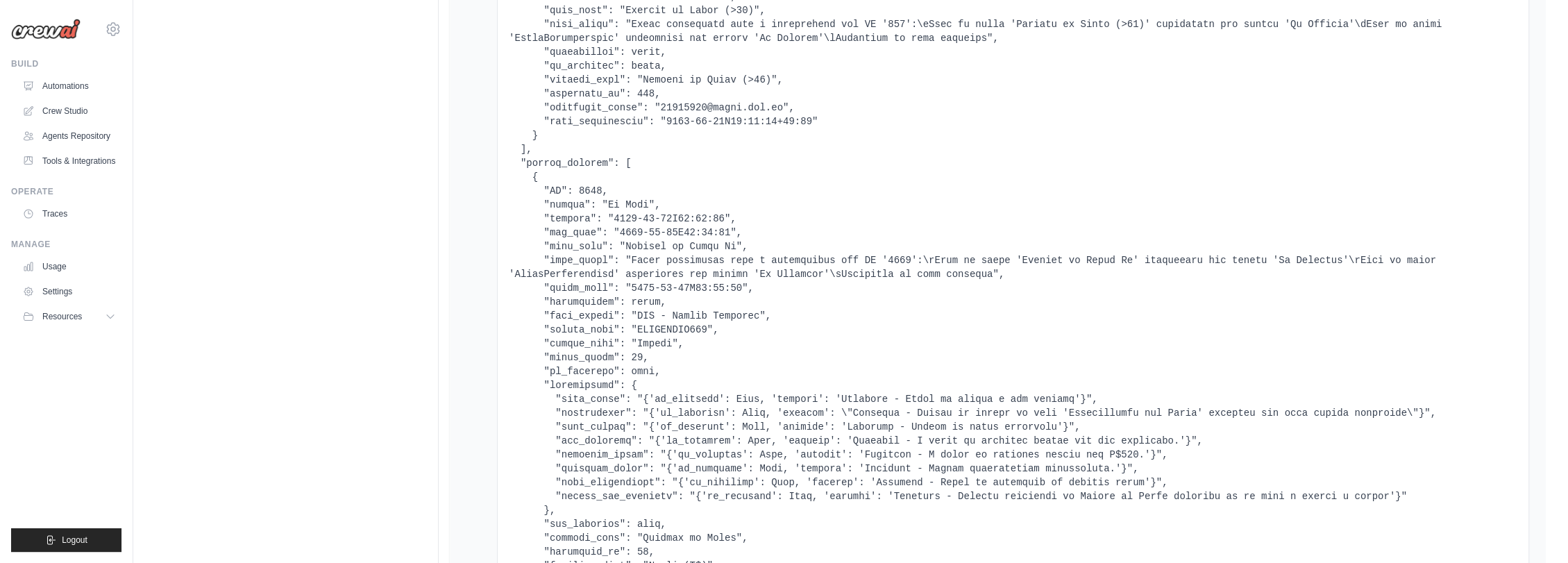
scroll to position [3843, 0]
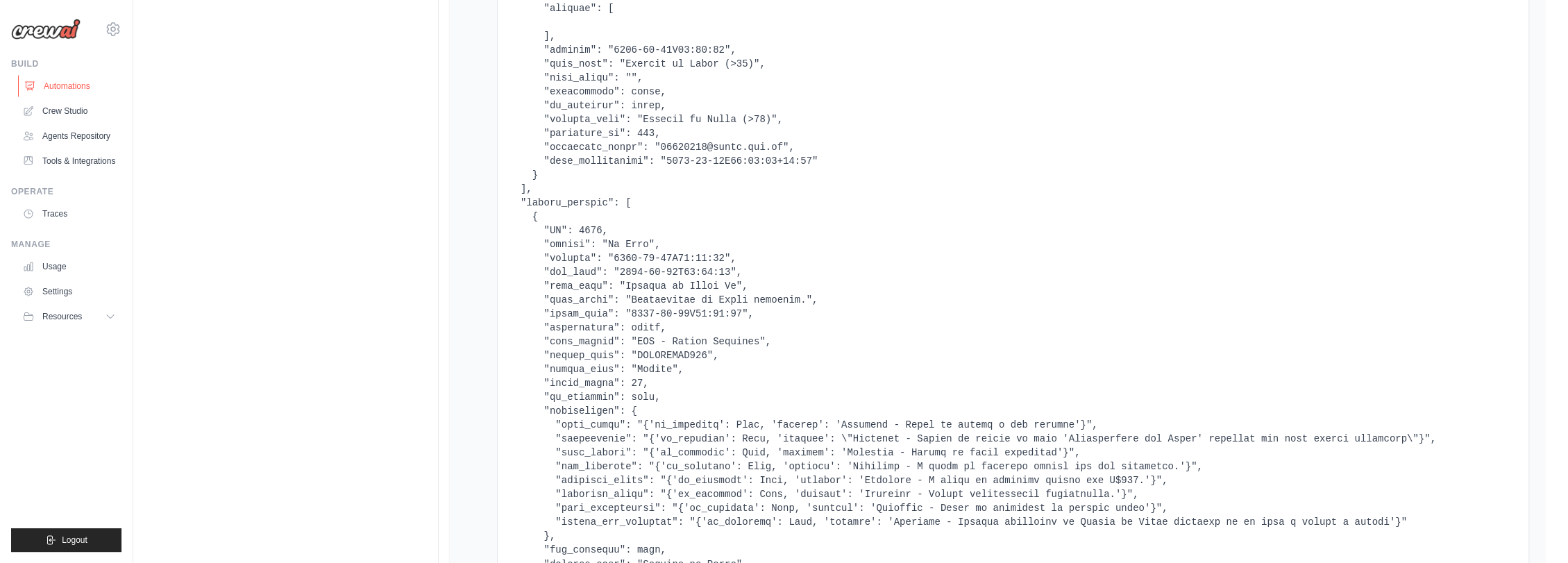
click at [72, 82] on link "Automations" at bounding box center [70, 86] width 104 height 22
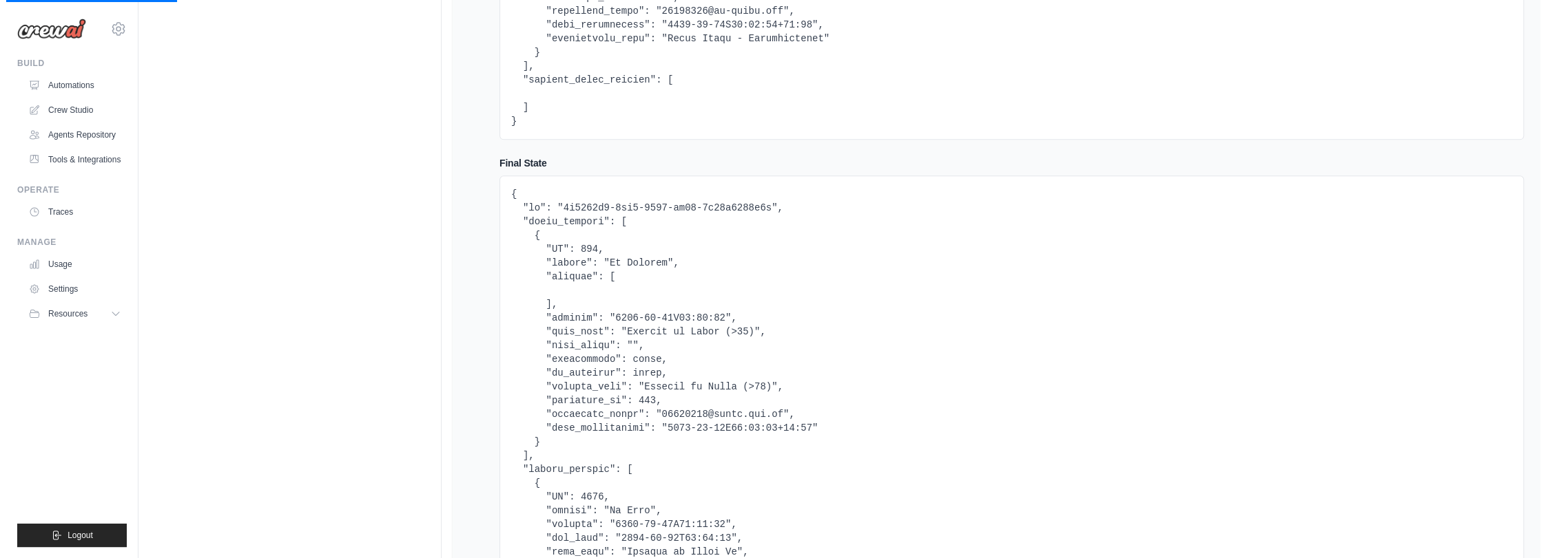
scroll to position [0, 0]
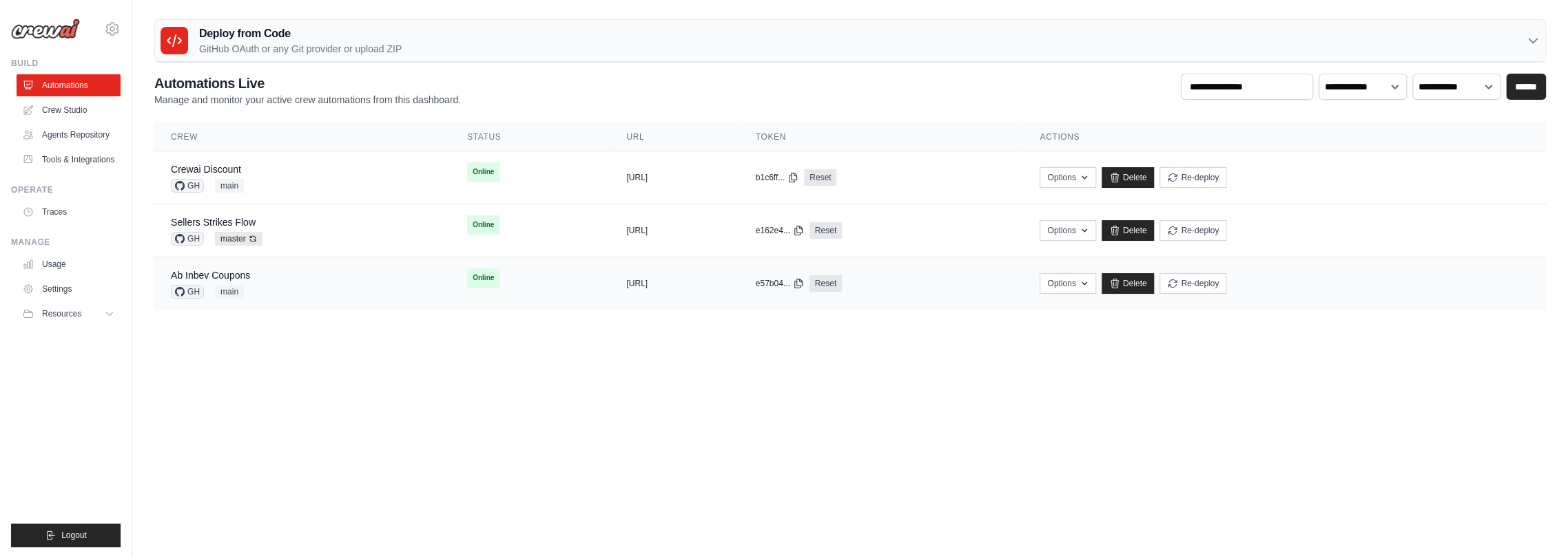
click at [259, 279] on div "Ab Inbev Coupons GH main" at bounding box center [302, 283] width 263 height 30
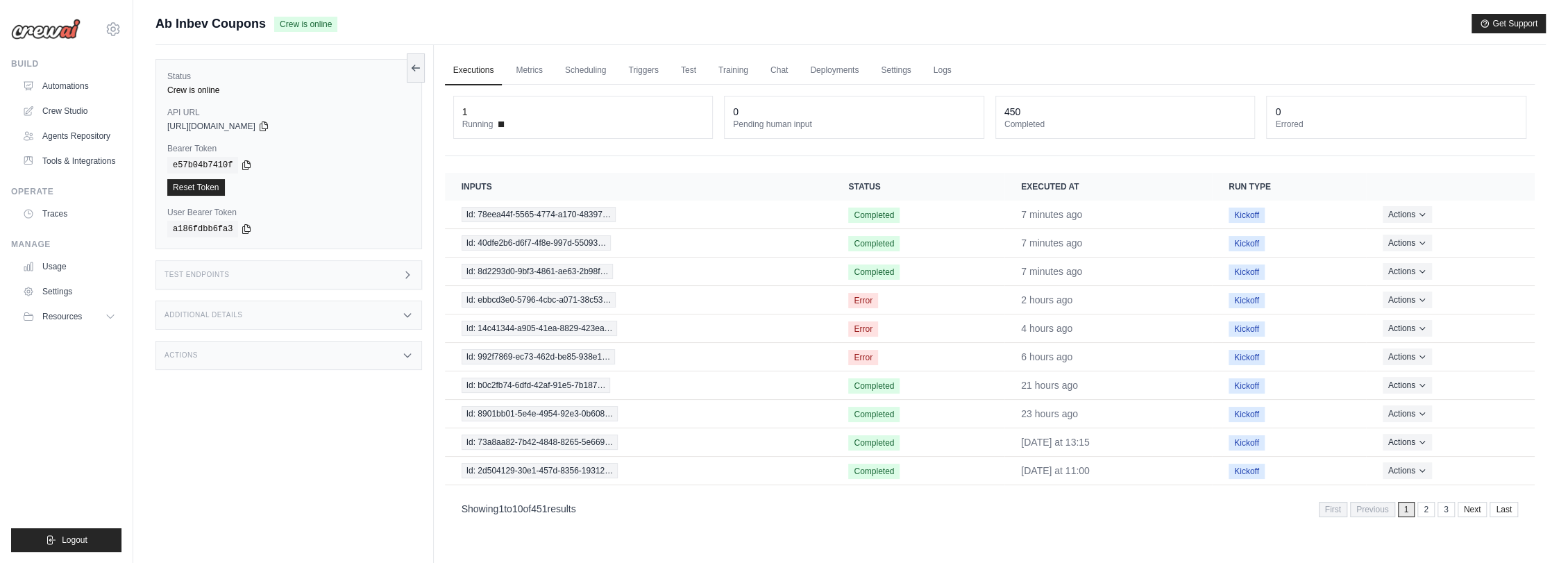
click at [201, 351] on div "Actions" at bounding box center [288, 356] width 266 height 30
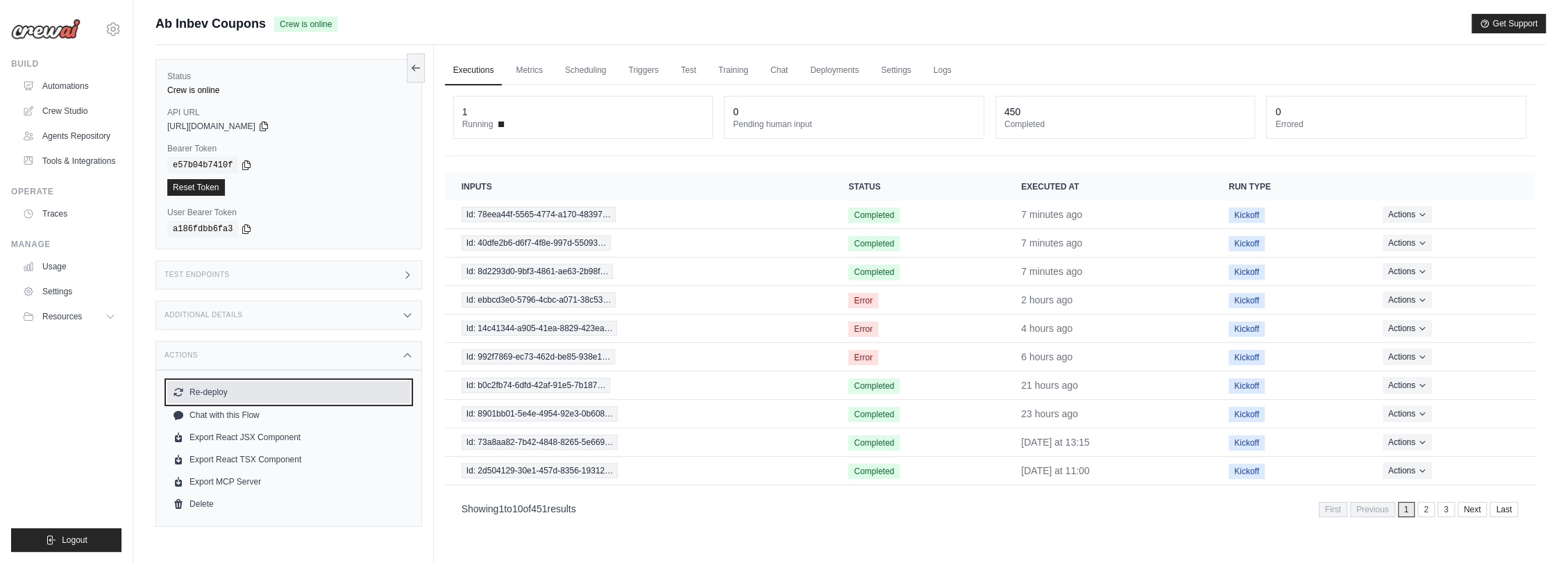
click at [217, 391] on button "Re-deploy" at bounding box center [288, 392] width 243 height 22
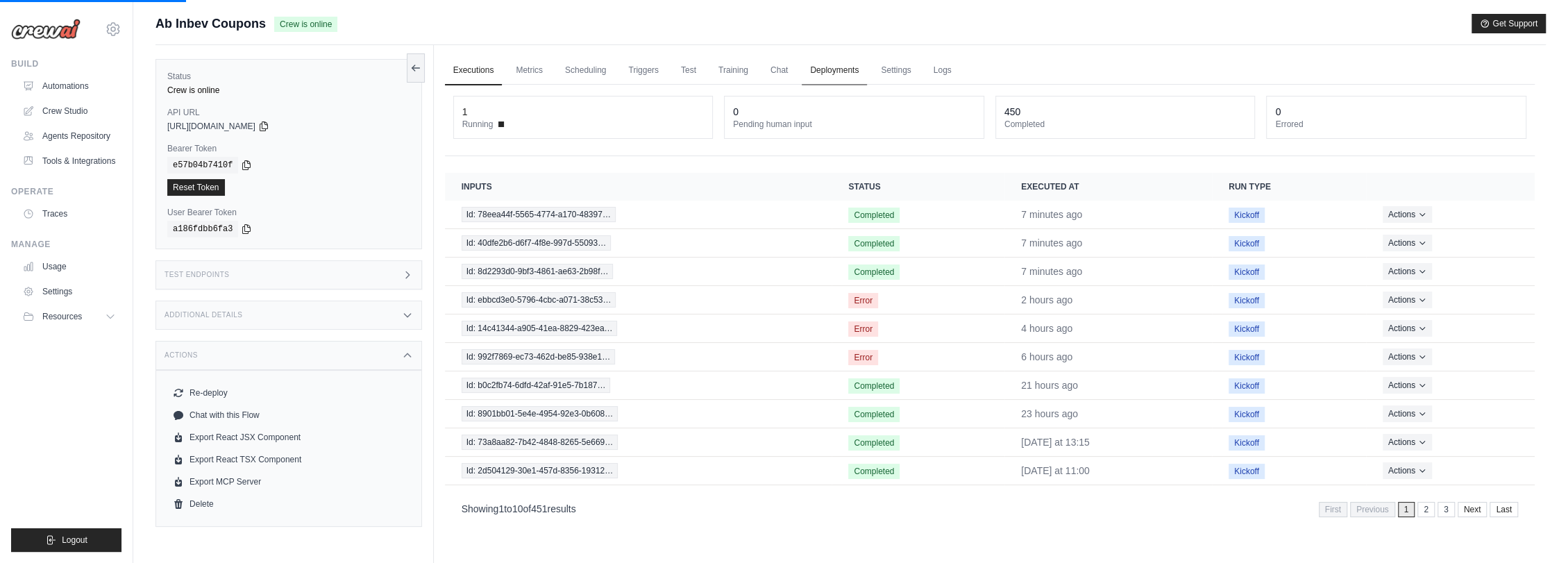
click at [836, 69] on link "Deployments" at bounding box center [834, 71] width 66 height 30
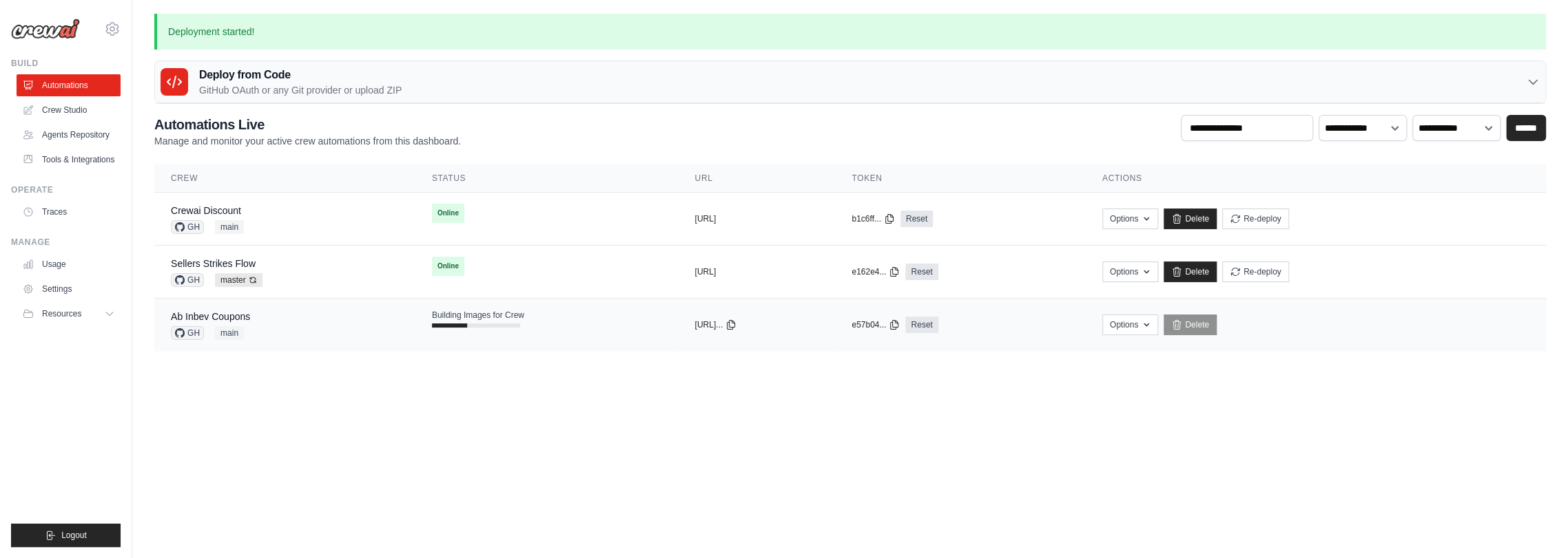
click at [480, 323] on div at bounding box center [476, 325] width 88 height 5
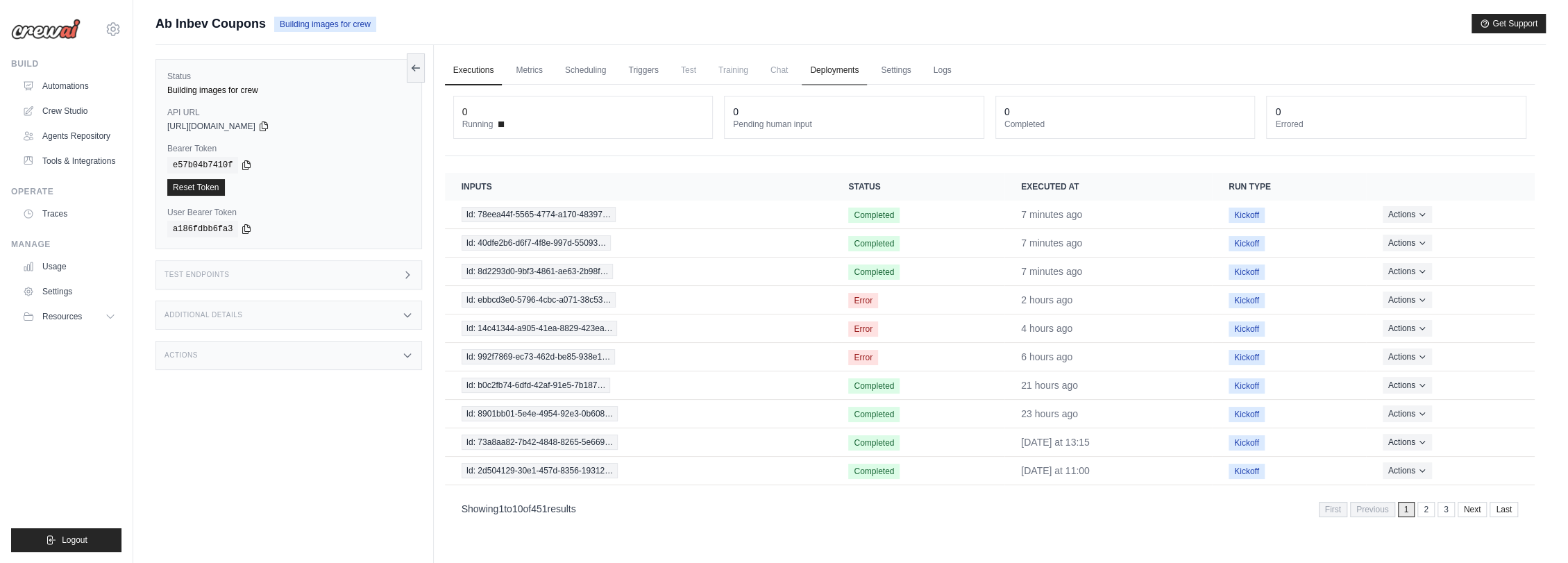
click at [833, 68] on link "Deployments" at bounding box center [834, 71] width 66 height 30
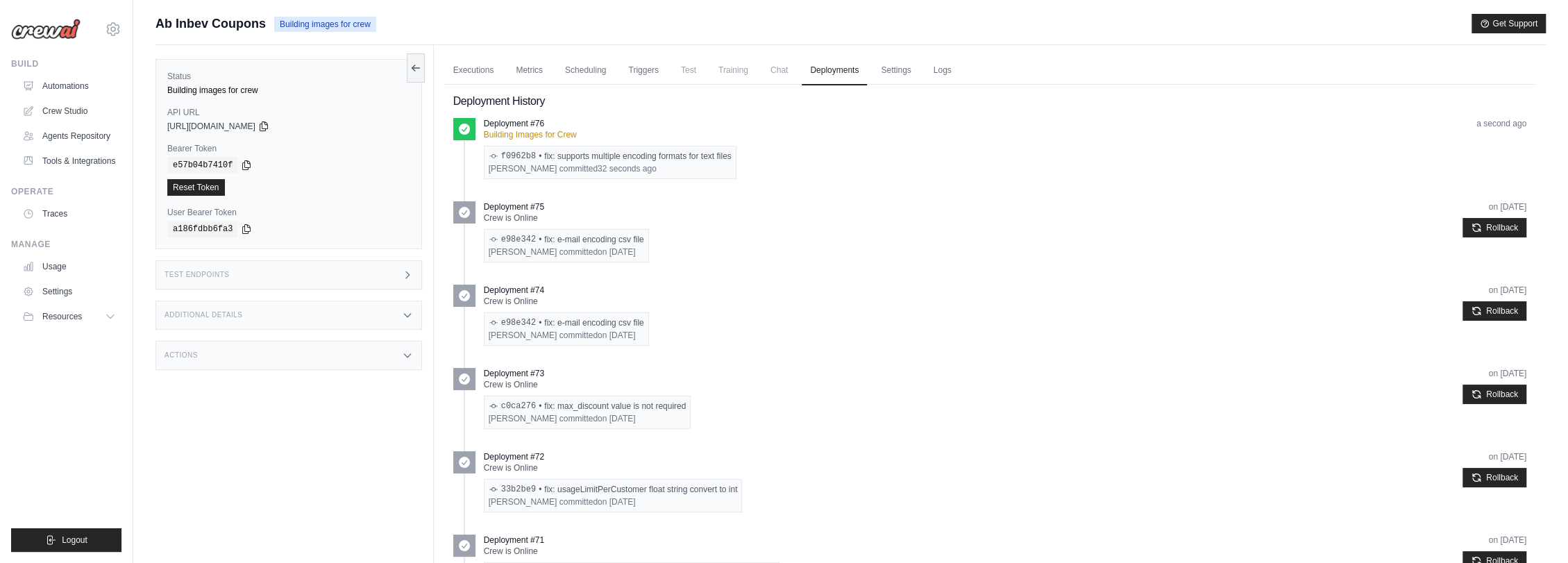
click at [588, 14] on div "Ab Inbev Coupons Building images for crew Get Support" at bounding box center [850, 23] width 1391 height 19
